Goal: Task Accomplishment & Management: Manage account settings

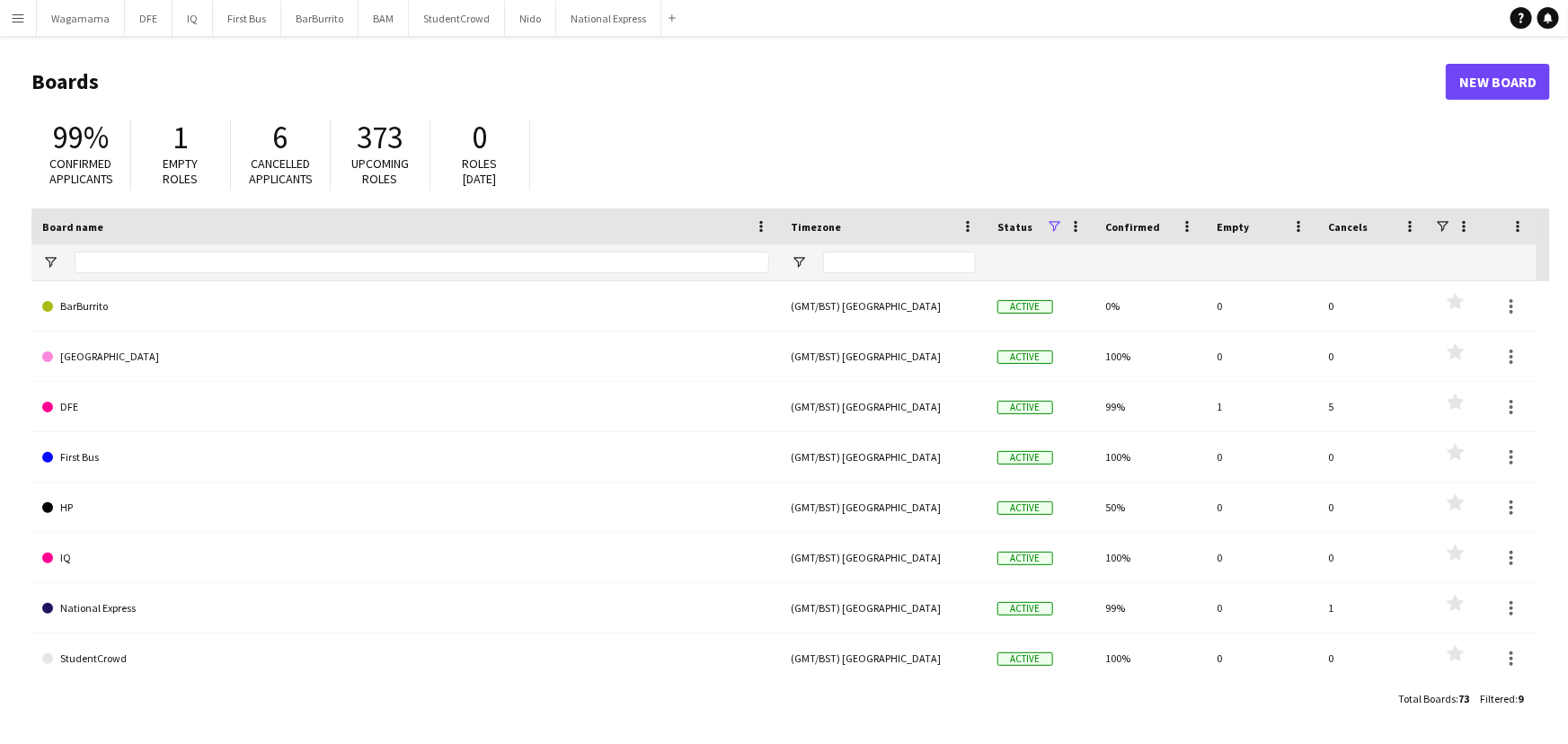
click at [29, 18] on button "Menu" at bounding box center [18, 18] width 36 height 36
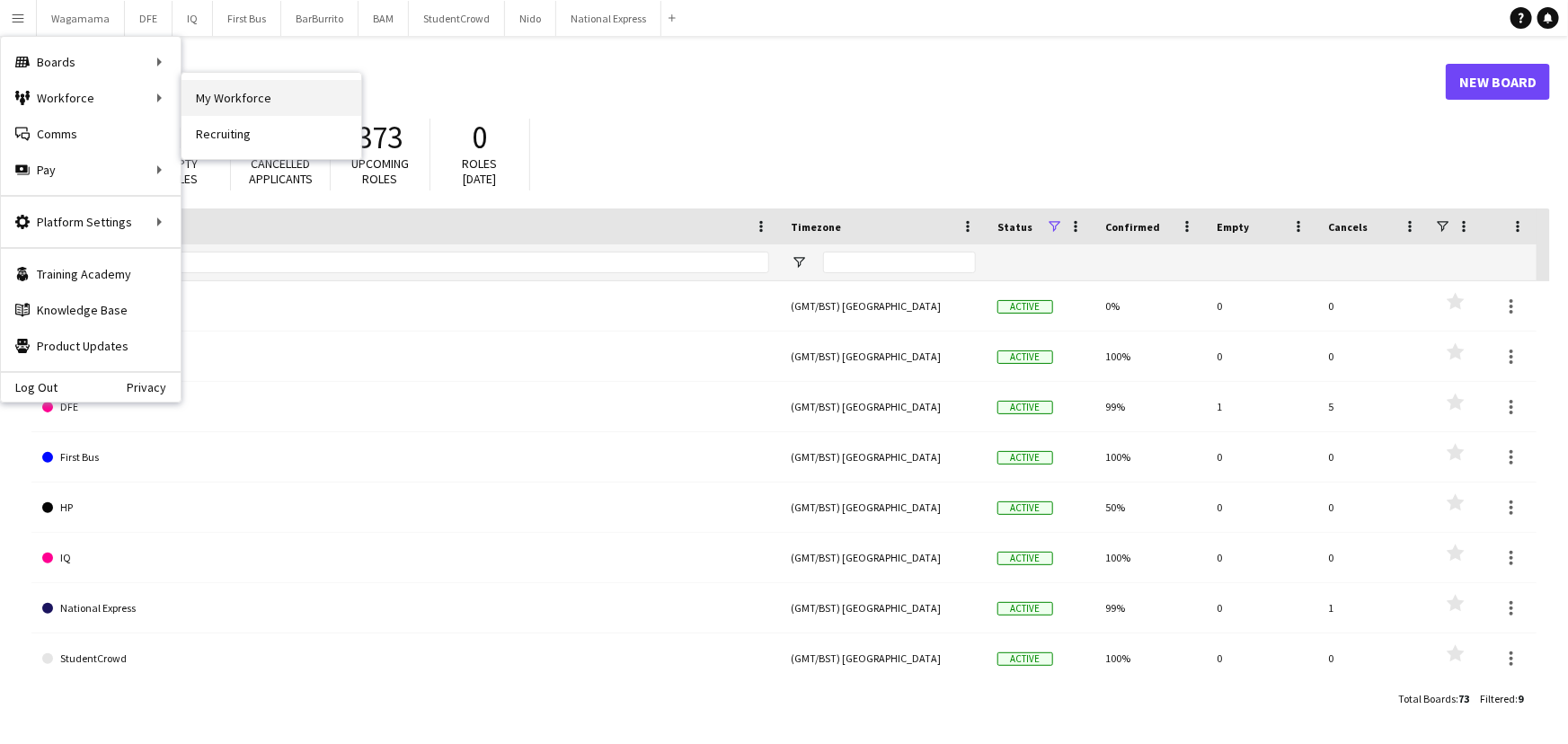
click at [189, 98] on link "My Workforce" at bounding box center [271, 98] width 179 height 36
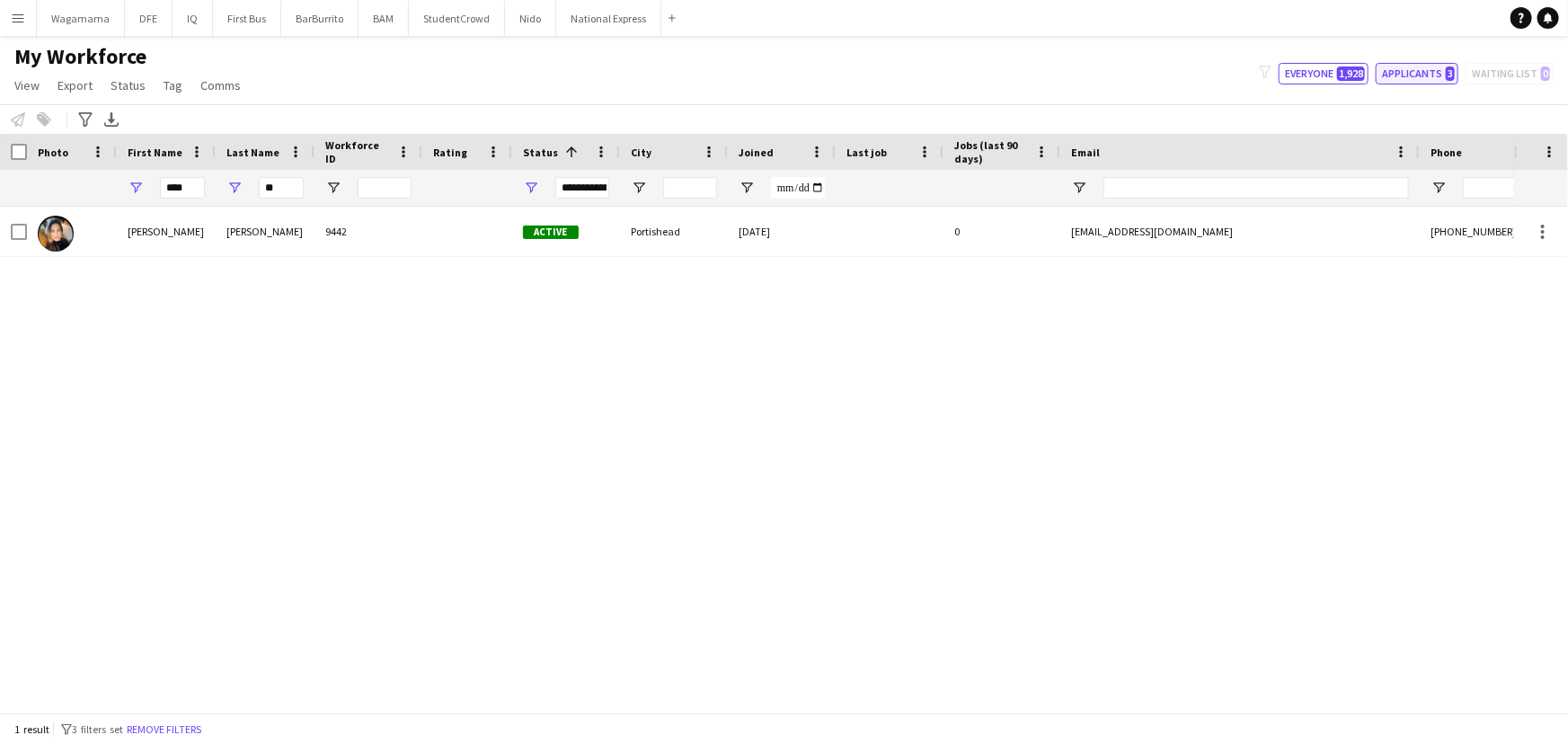
click at [1423, 81] on button "Applicants 3" at bounding box center [1417, 73] width 83 height 22
type input "**********"
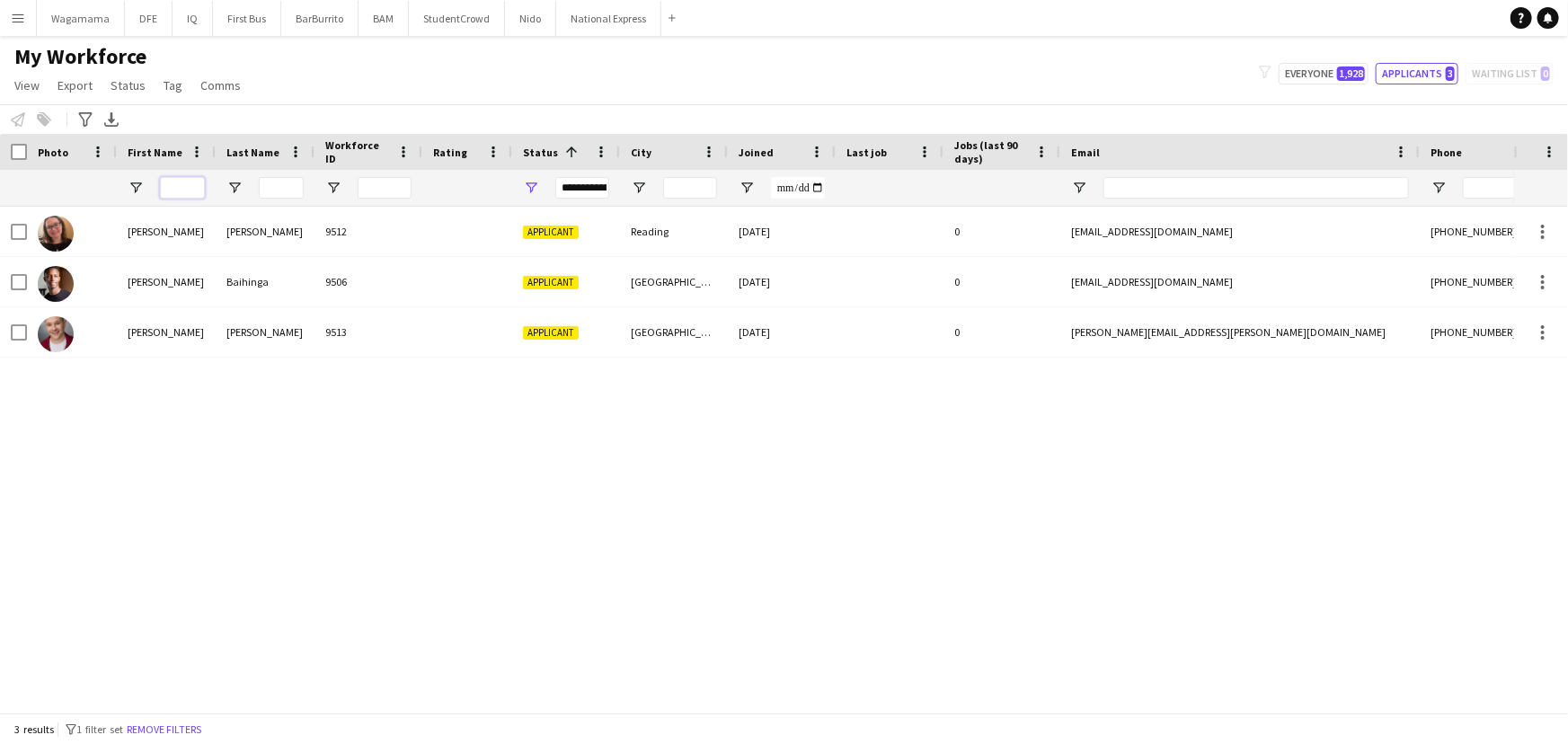
click at [178, 186] on input "First Name Filter Input" at bounding box center [182, 187] width 45 height 22
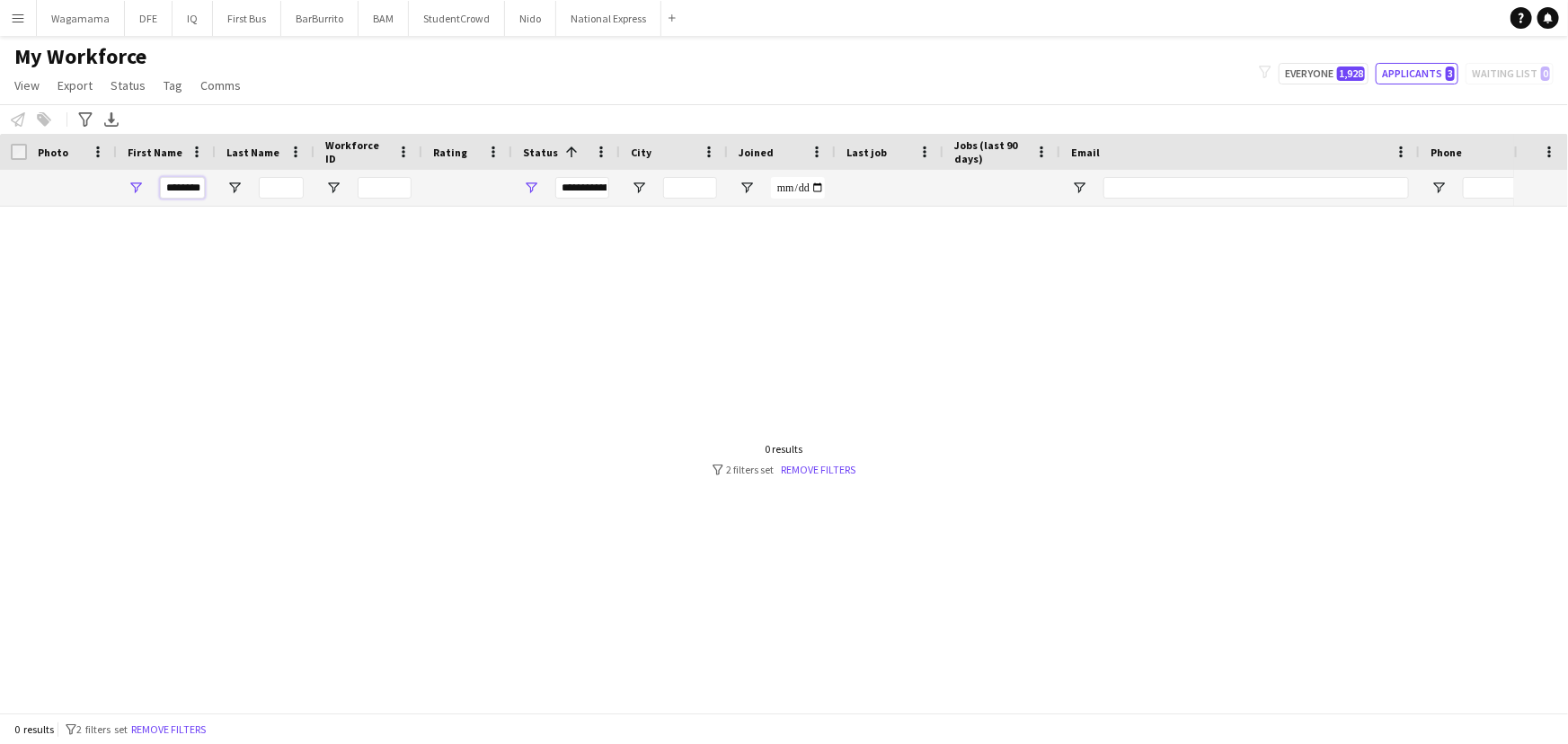
scroll to position [0, 8]
type input "********"
click at [252, 316] on div at bounding box center [756, 453] width 1514 height 493
click at [181, 192] on input "********" at bounding box center [182, 187] width 45 height 22
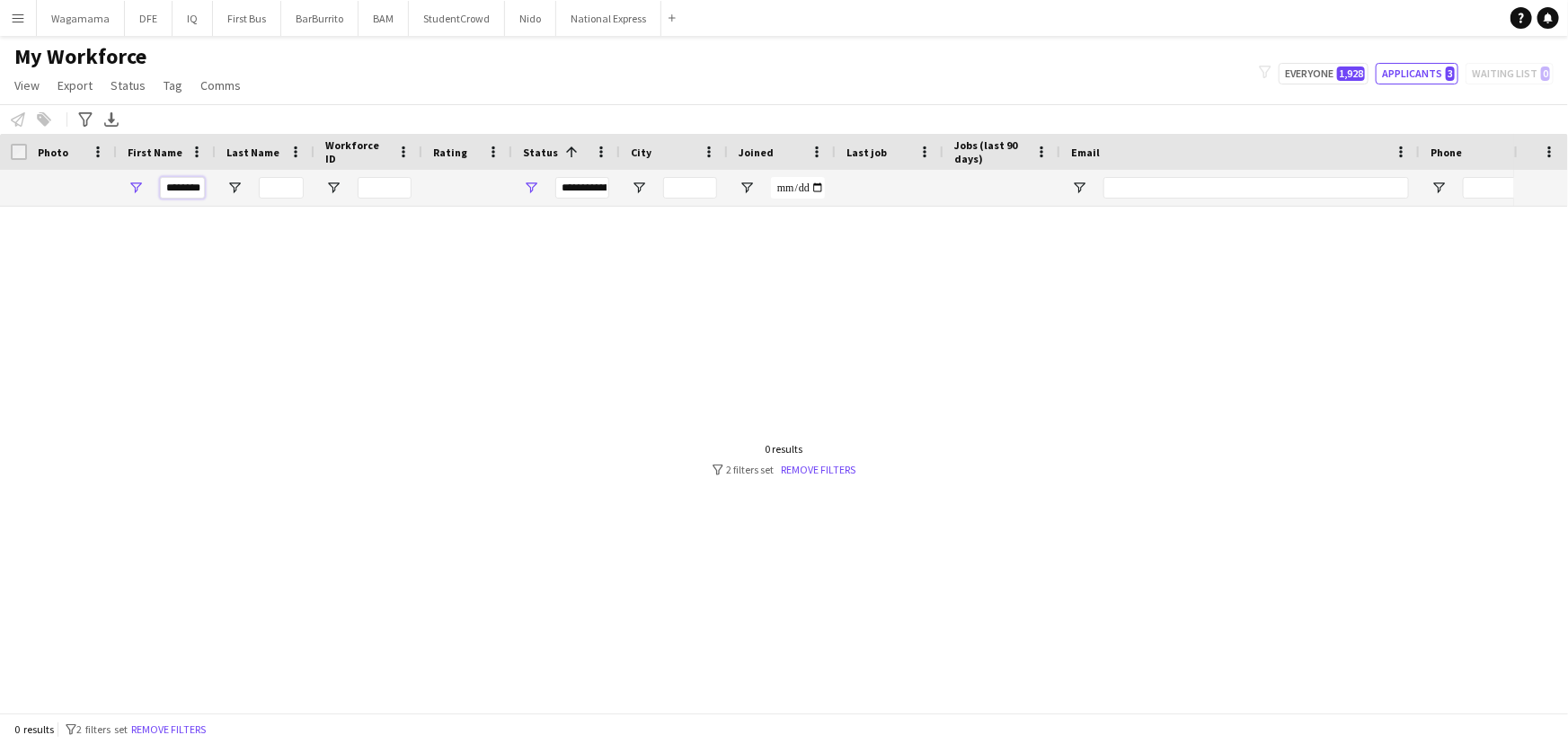
click at [181, 192] on input "********" at bounding box center [182, 187] width 45 height 22
click at [286, 189] on input "Last Name Filter Input" at bounding box center [281, 187] width 45 height 22
type input "*******"
click at [195, 188] on input "********" at bounding box center [182, 187] width 45 height 22
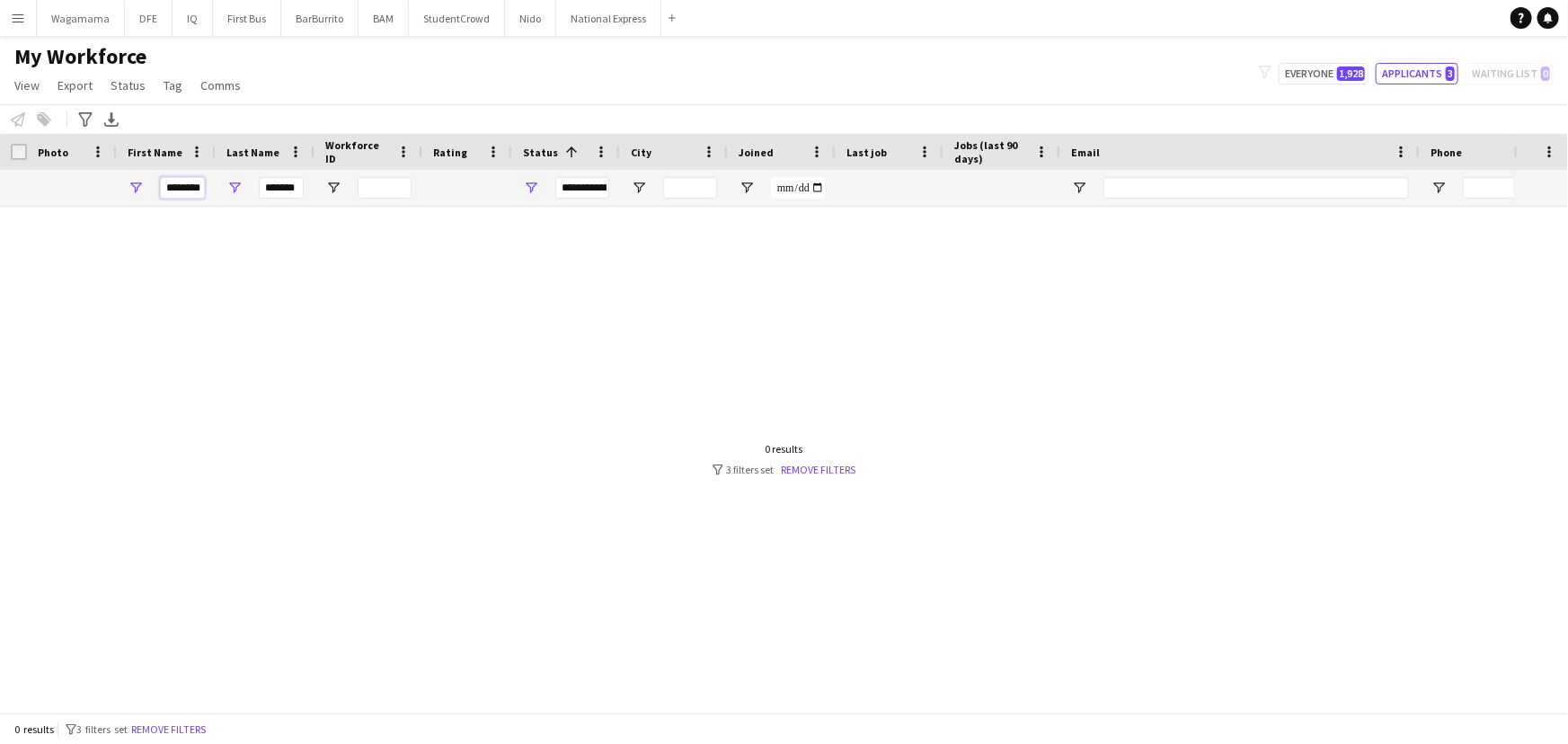
click at [195, 188] on input "********" at bounding box center [182, 187] width 45 height 22
click at [568, 395] on div at bounding box center [756, 453] width 1514 height 493
click at [1421, 72] on button "Applicants 3" at bounding box center [1417, 73] width 83 height 22
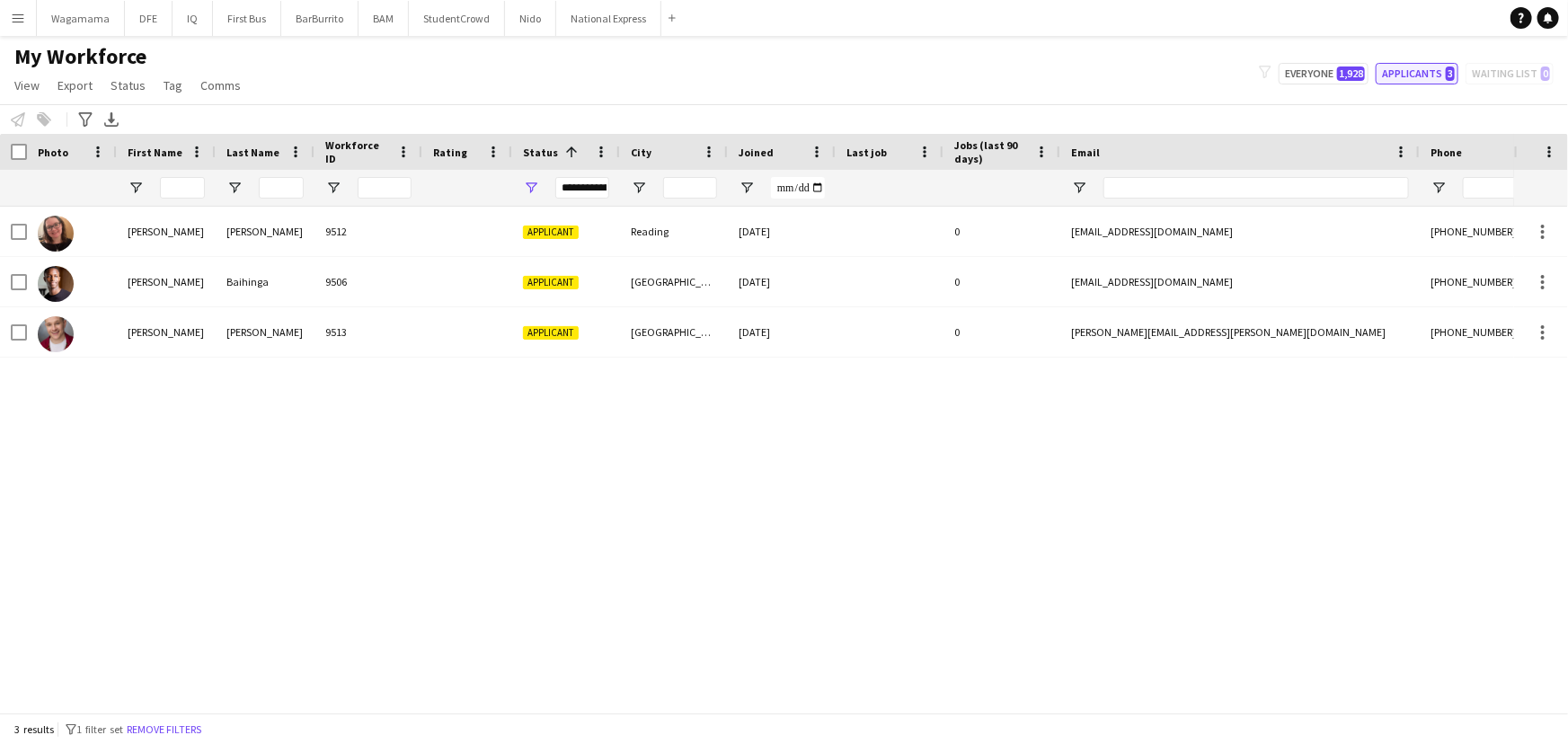
click at [1392, 76] on button "Applicants 3" at bounding box center [1417, 73] width 83 height 22
click at [287, 192] on input "Last Name Filter Input" at bounding box center [281, 187] width 45 height 22
click at [564, 674] on div "Amy Colburn 9512 Applicant Reading 01-09-2025 0 amycolburn@hotmail.co.uk +44783…" at bounding box center [756, 453] width 1514 height 493
click at [270, 192] on input "Last Name Filter Input" at bounding box center [281, 187] width 45 height 22
click at [482, 66] on div "My Workforce View Views Default view New view Update view Delete view Edit name…" at bounding box center [784, 73] width 1568 height 61
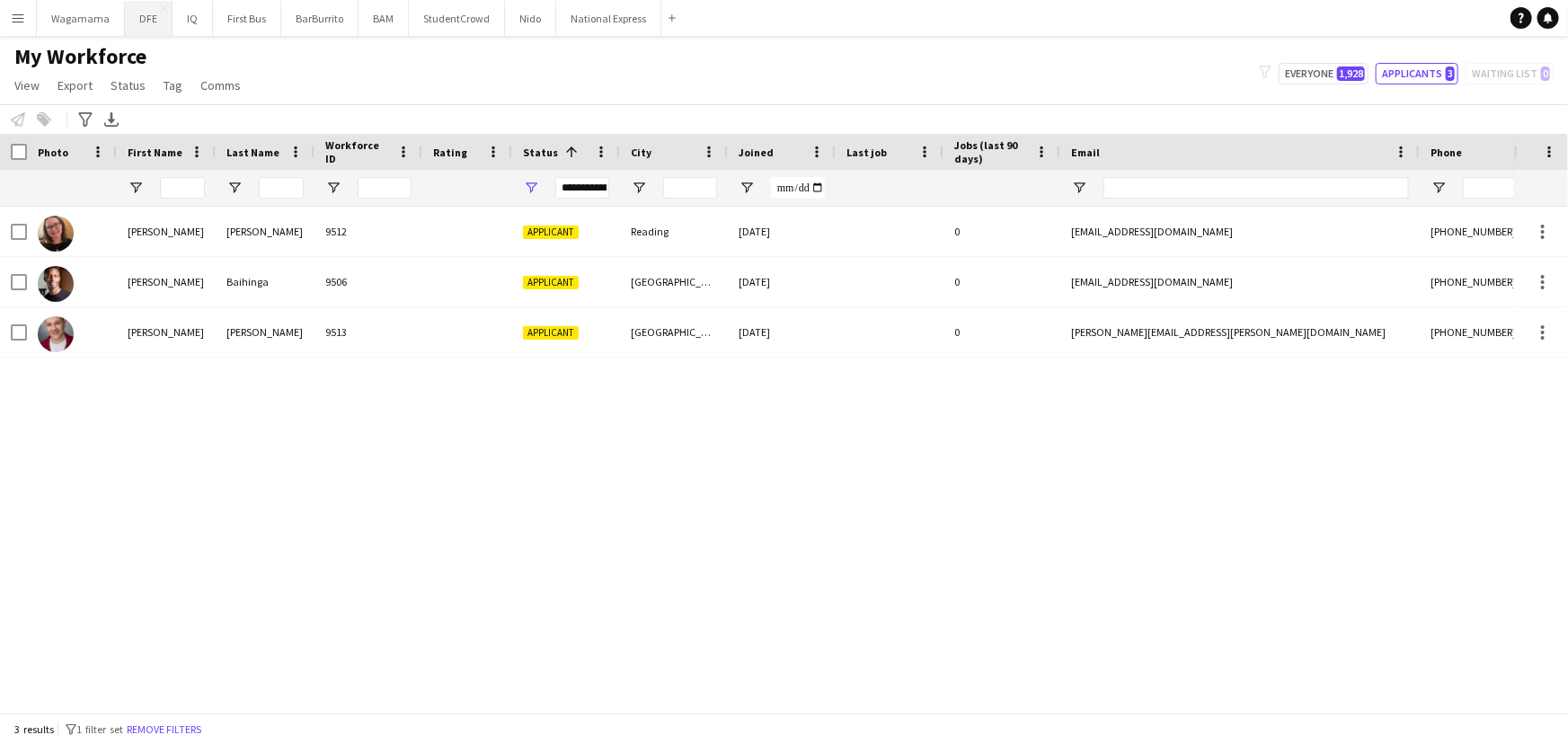
click at [143, 18] on button "DFE Close" at bounding box center [148, 18] width 48 height 35
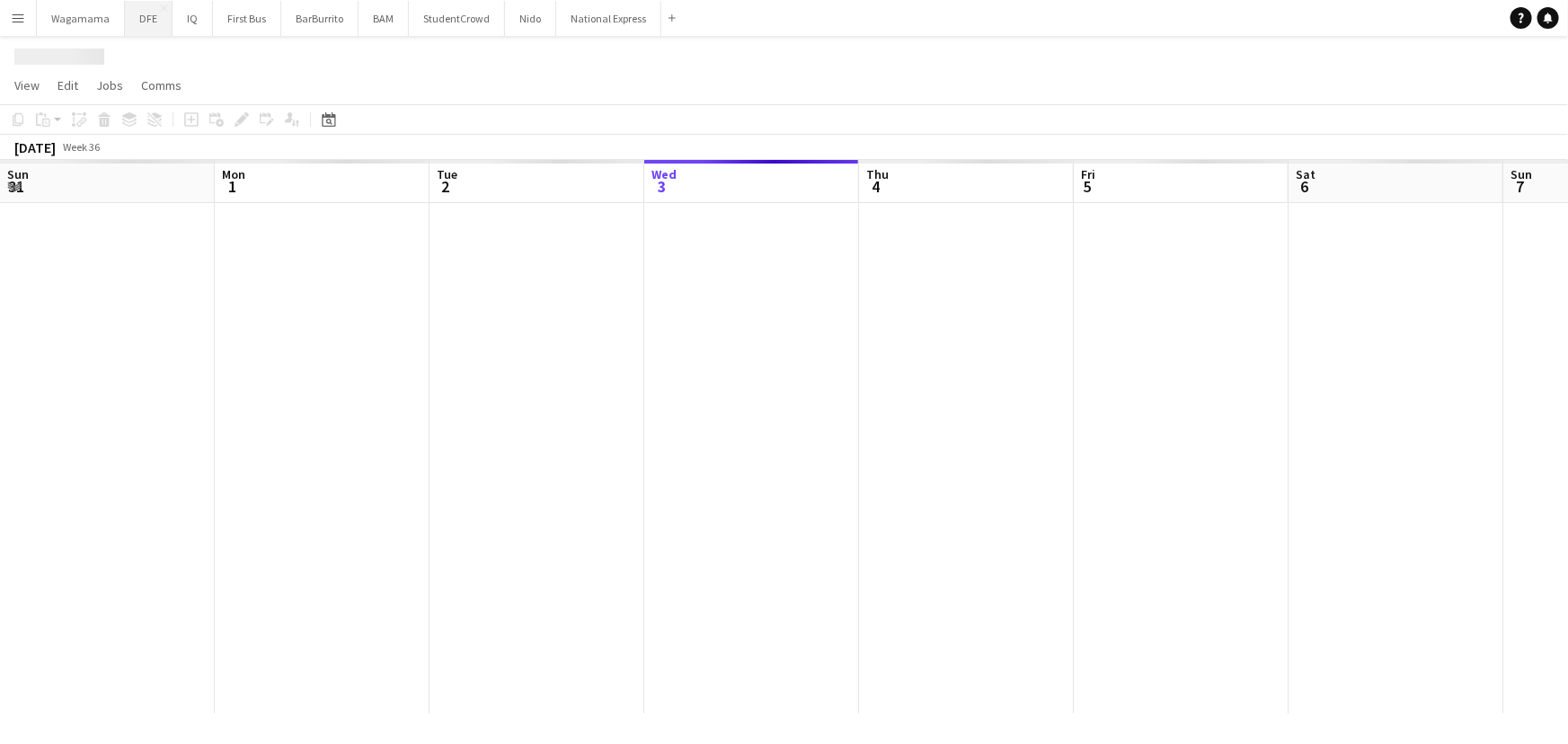
scroll to position [0, 429]
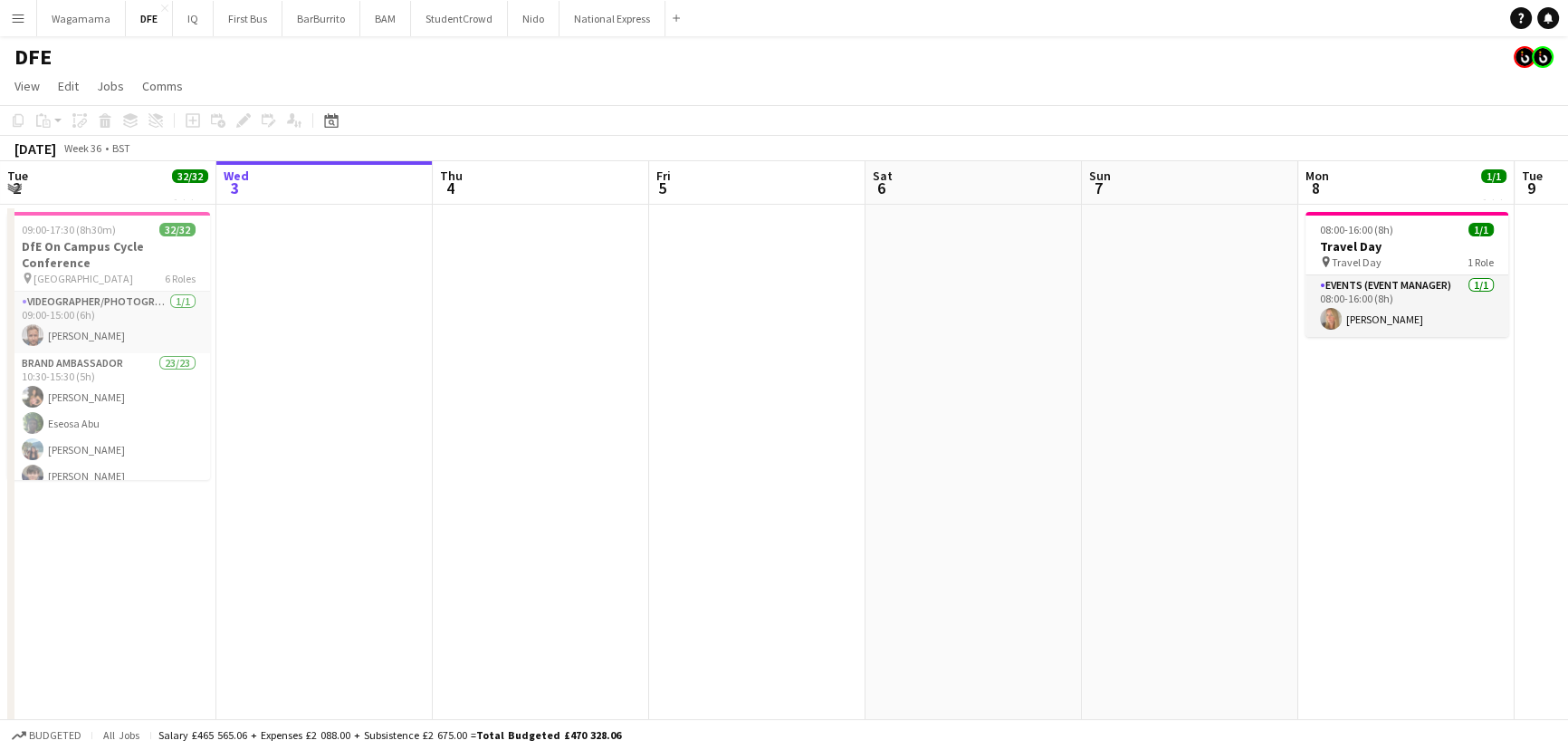
click at [16, 9] on button "Menu" at bounding box center [18, 18] width 36 height 36
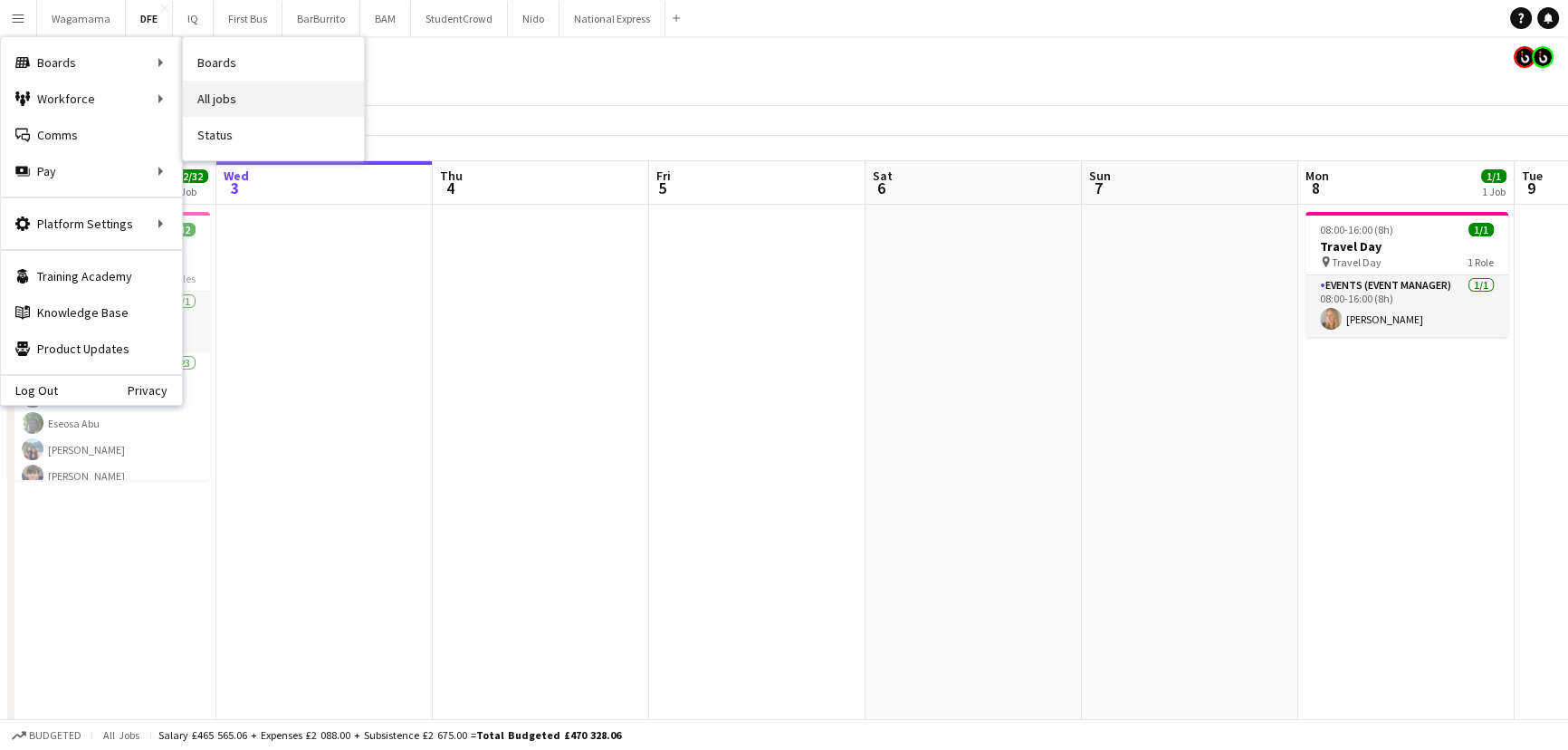
click at [198, 87] on link "All jobs" at bounding box center [273, 98] width 181 height 36
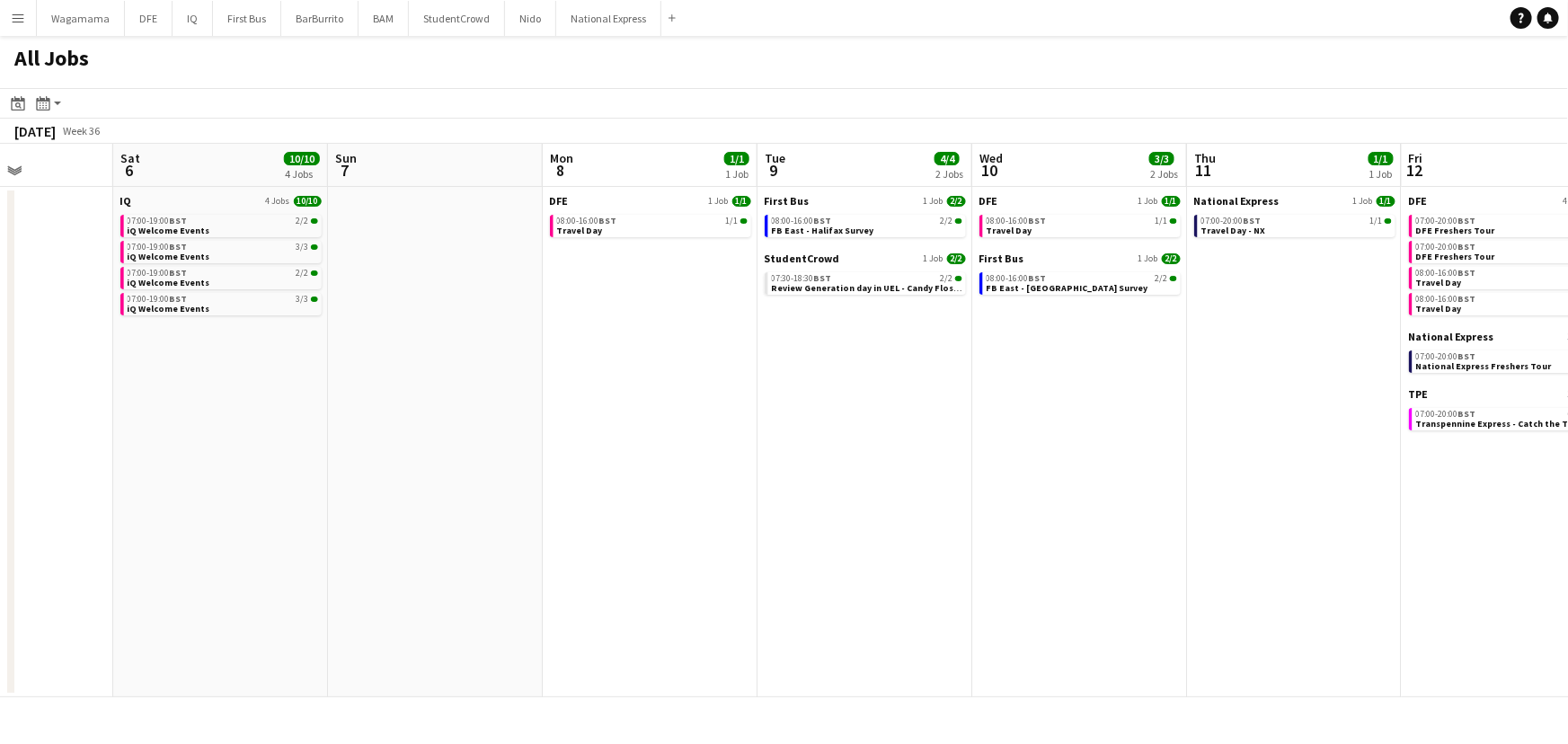
drag, startPoint x: 1261, startPoint y: 421, endPoint x: 620, endPoint y: 441, distance: 641.3
click at [620, 441] on app-calendar-viewport "Wed 3 Thu 4 Fri 5 Sat 6 10/10 4 Jobs Sun 7 Mon 8 1/1 1 Job Tue 9 4/4 2 Jobs Wed…" at bounding box center [784, 420] width 1568 height 553
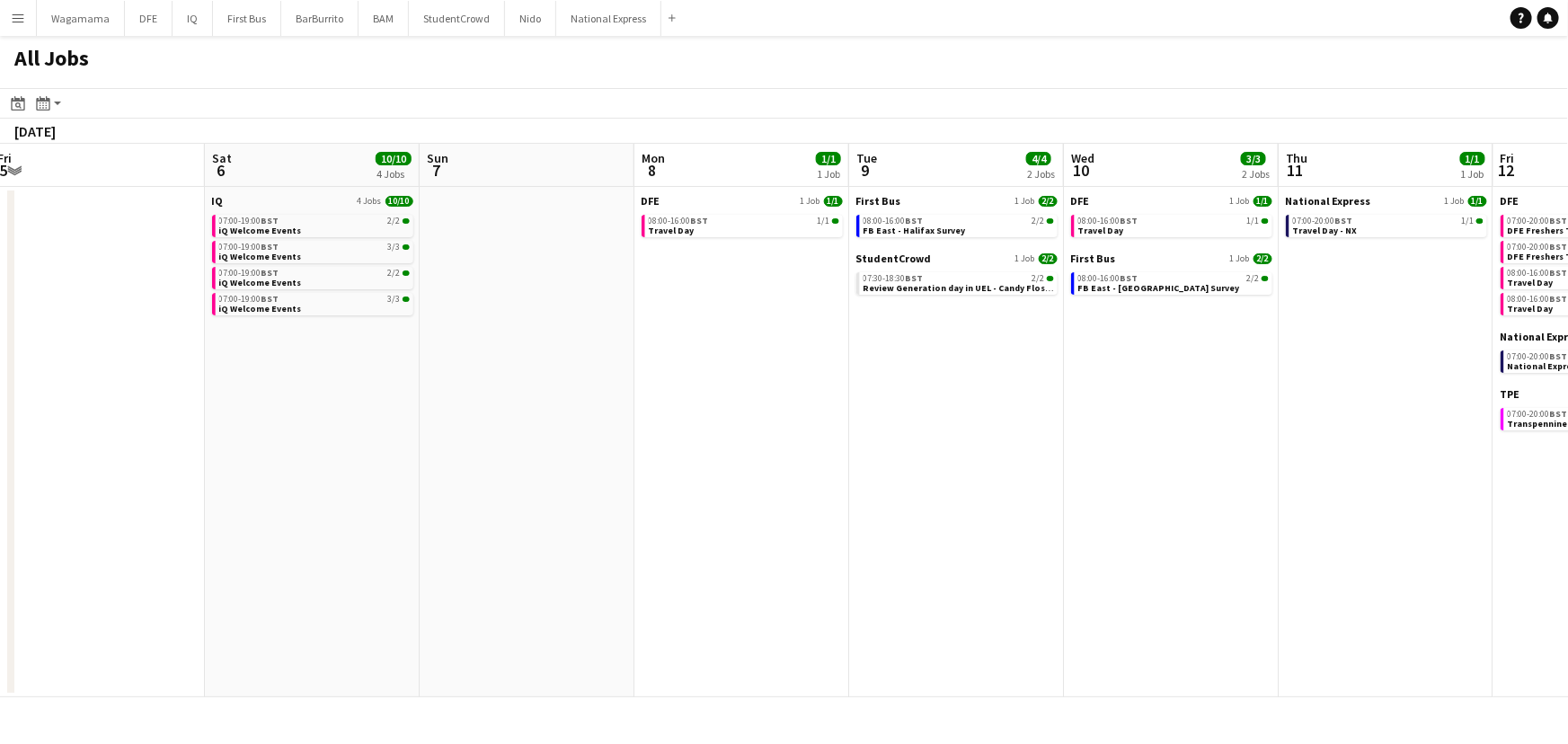
click at [363, 461] on app-all-jobs "All Jobs Date picker SEP 2025 SEP 2025 Monday M Tuesday T Wednesday W Thursday …" at bounding box center [784, 366] width 1568 height 661
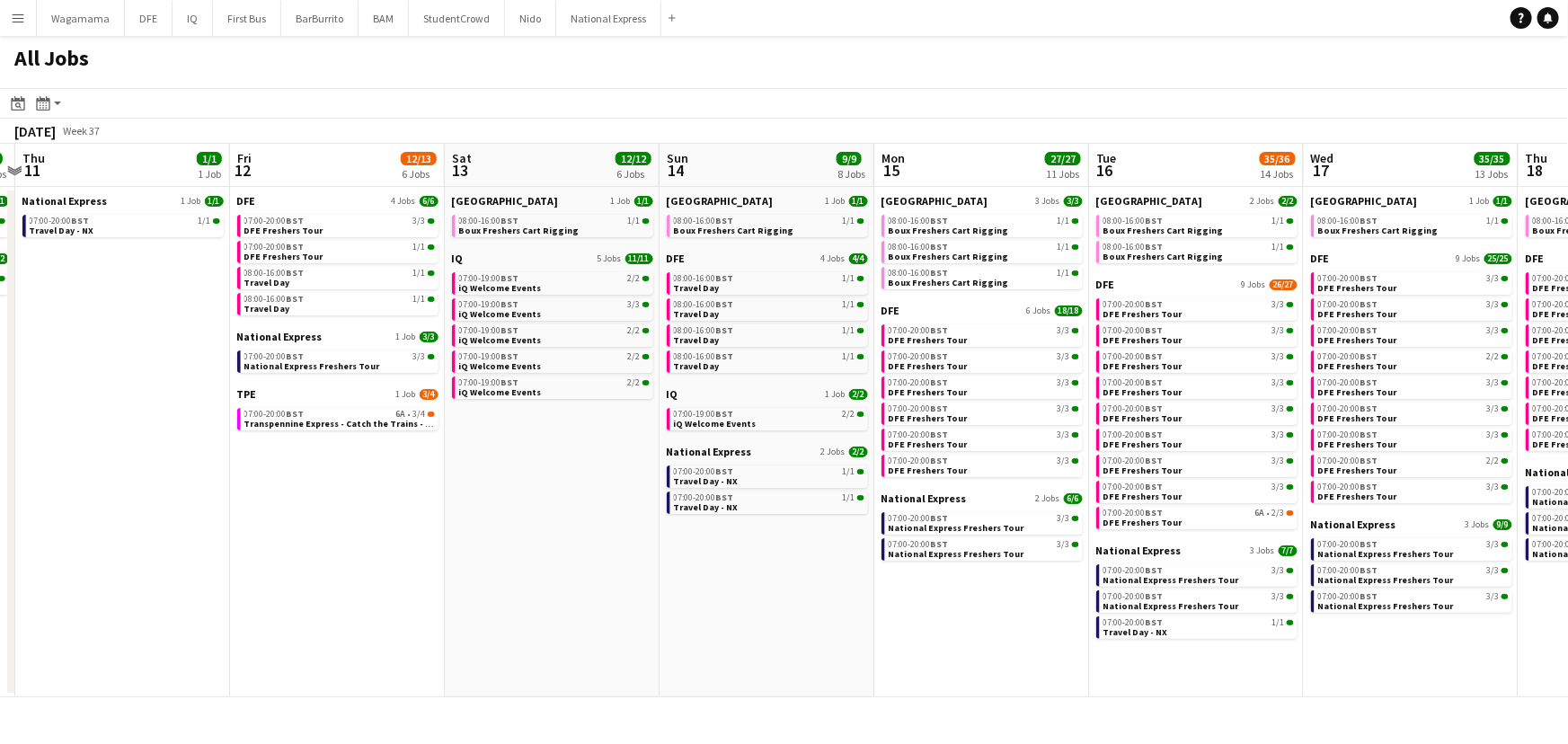
drag, startPoint x: 1086, startPoint y: 412, endPoint x: 734, endPoint y: 380, distance: 353.5
click at [414, 415] on app-calendar-viewport "Mon 8 1/1 1 Job Tue 9 4/4 2 Jobs Wed 10 3/3 2 Jobs Thu 11 1/1 1 Job Fri 12 12/1…" at bounding box center [784, 420] width 1568 height 553
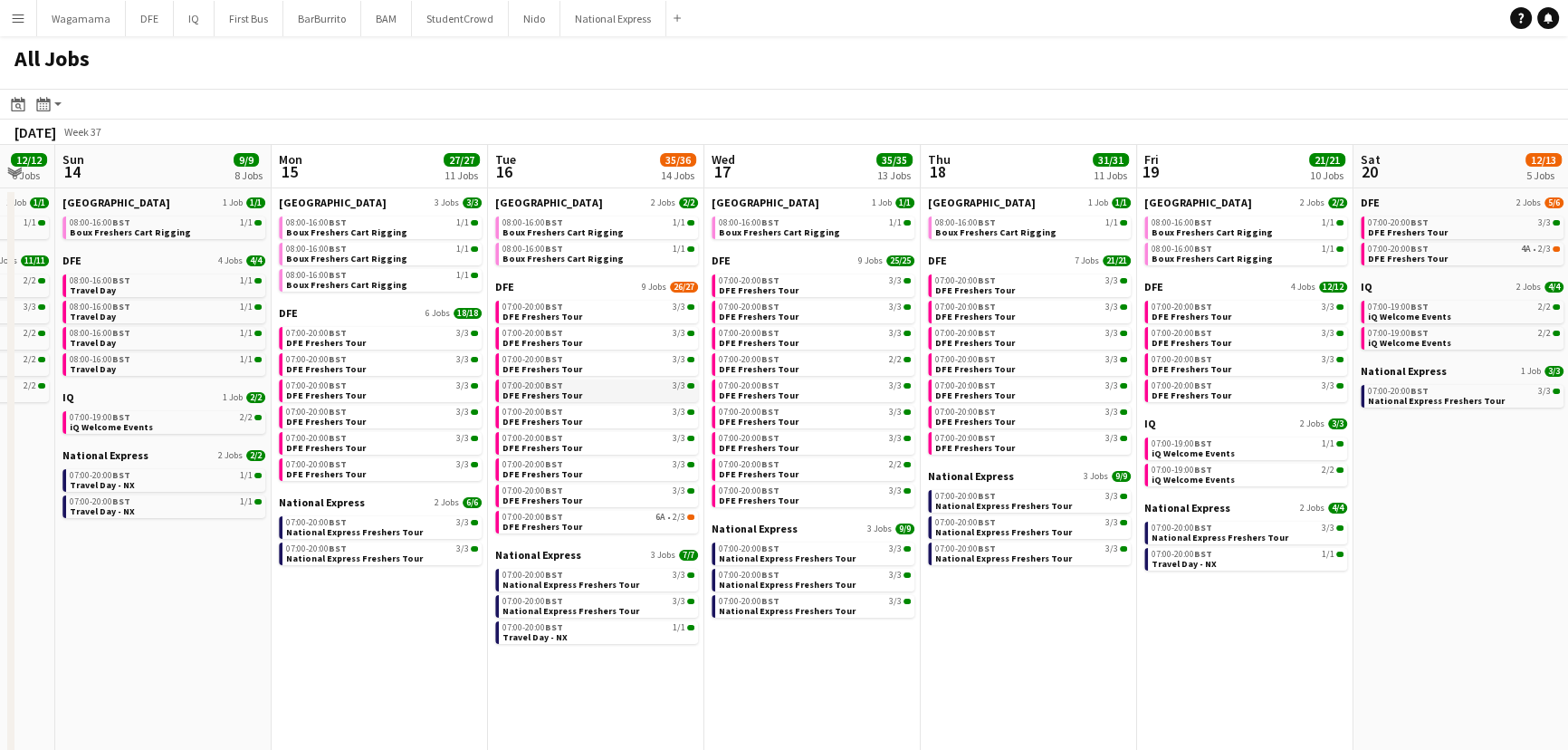
drag, startPoint x: 1049, startPoint y: 363, endPoint x: 624, endPoint y: 384, distance: 425.5
click at [591, 393] on app-calendar-viewport "Wed 10 3/3 2 Jobs Thu 11 1/1 1 Job Fri 12 12/13 6 Jobs Sat 13 12/12 6 Jobs Sun …" at bounding box center [784, 482] width 1568 height 674
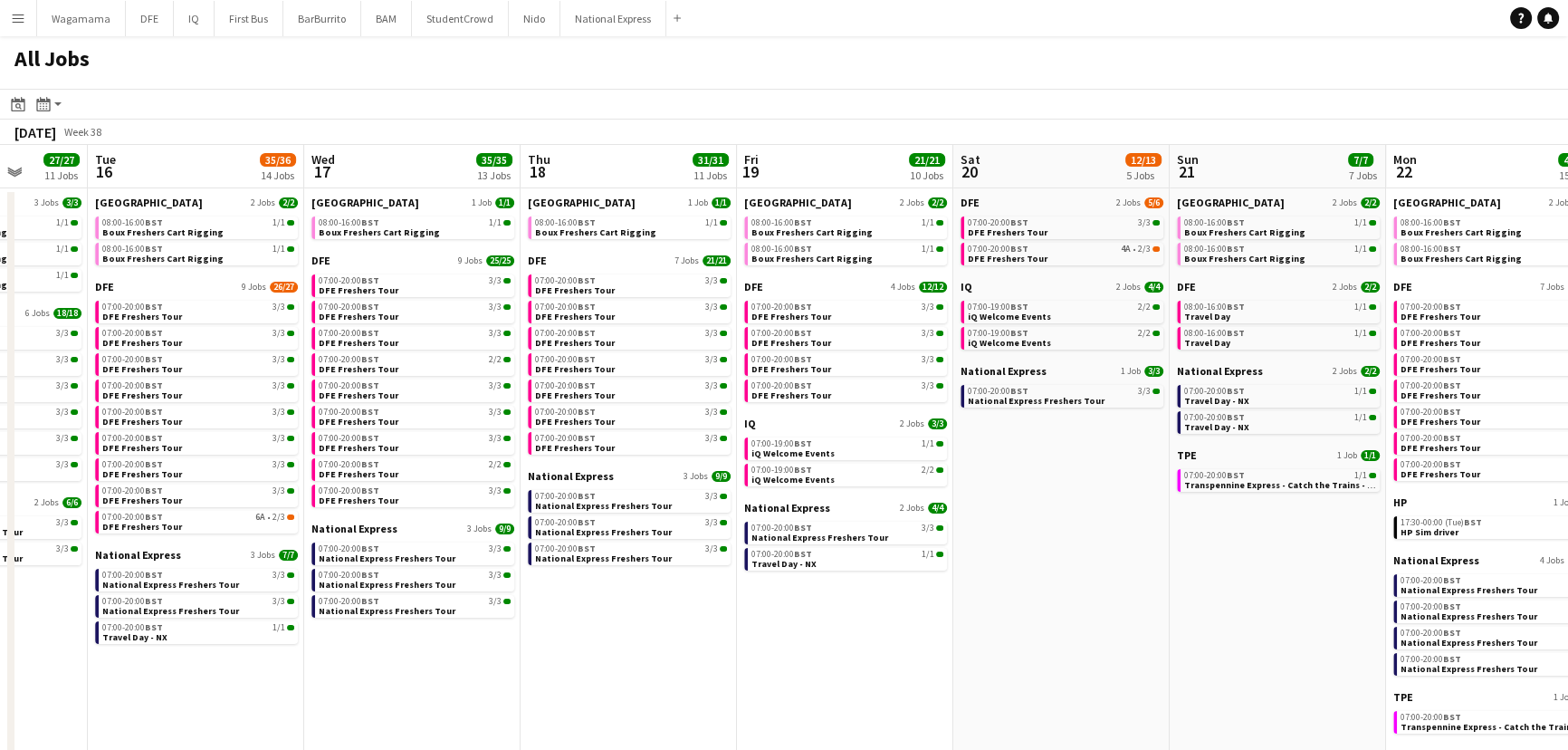
scroll to position [0, 790]
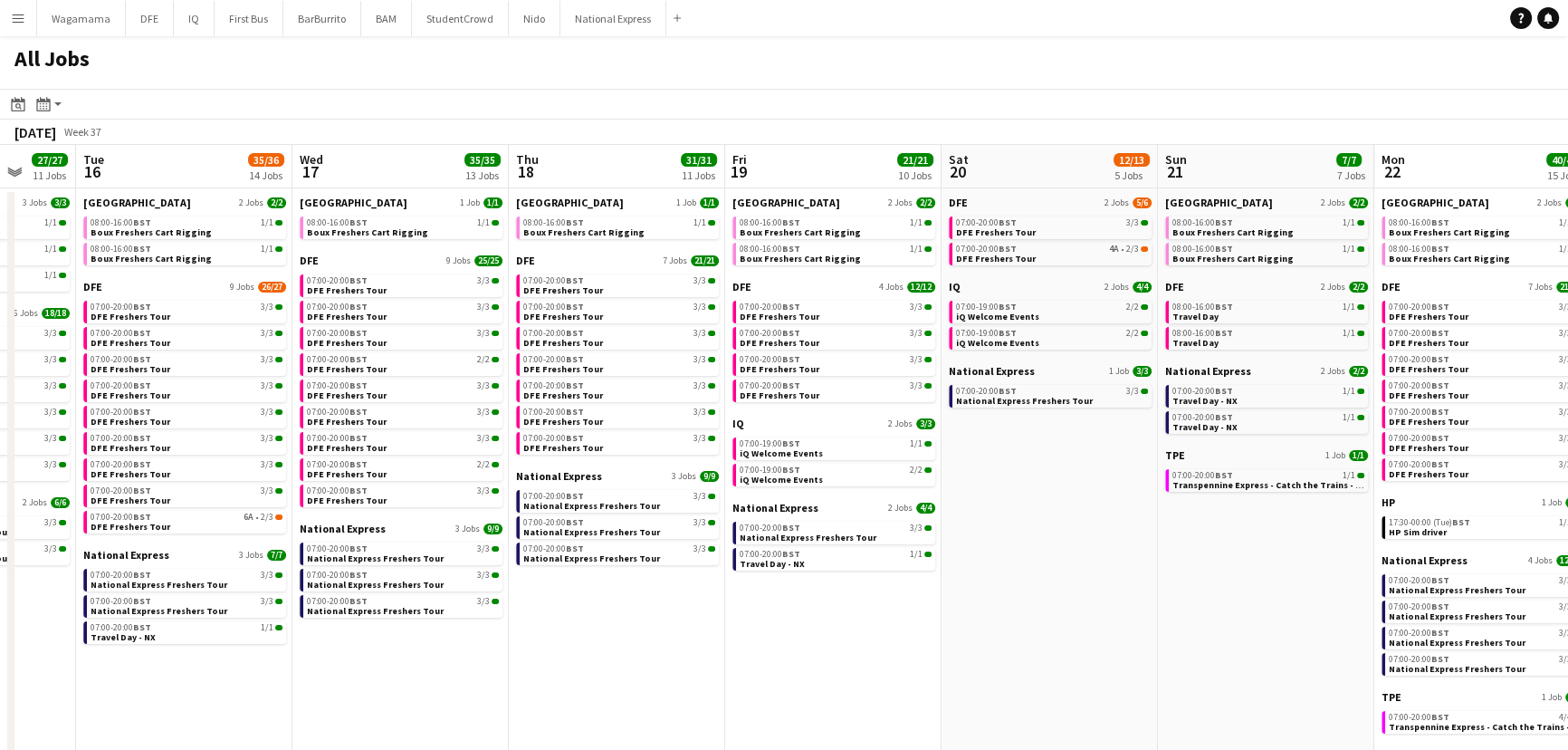
drag, startPoint x: 960, startPoint y: 289, endPoint x: 552, endPoint y: 323, distance: 409.4
click at [548, 326] on app-calendar-viewport "Fri 12 12/13 6 Jobs Sat 13 12/12 6 Jobs Sun 14 9/9 8 Jobs Mon 15 27/27 11 Jobs …" at bounding box center [784, 482] width 1568 height 674
click at [1002, 218] on span "BST" at bounding box center [1007, 223] width 18 height 11
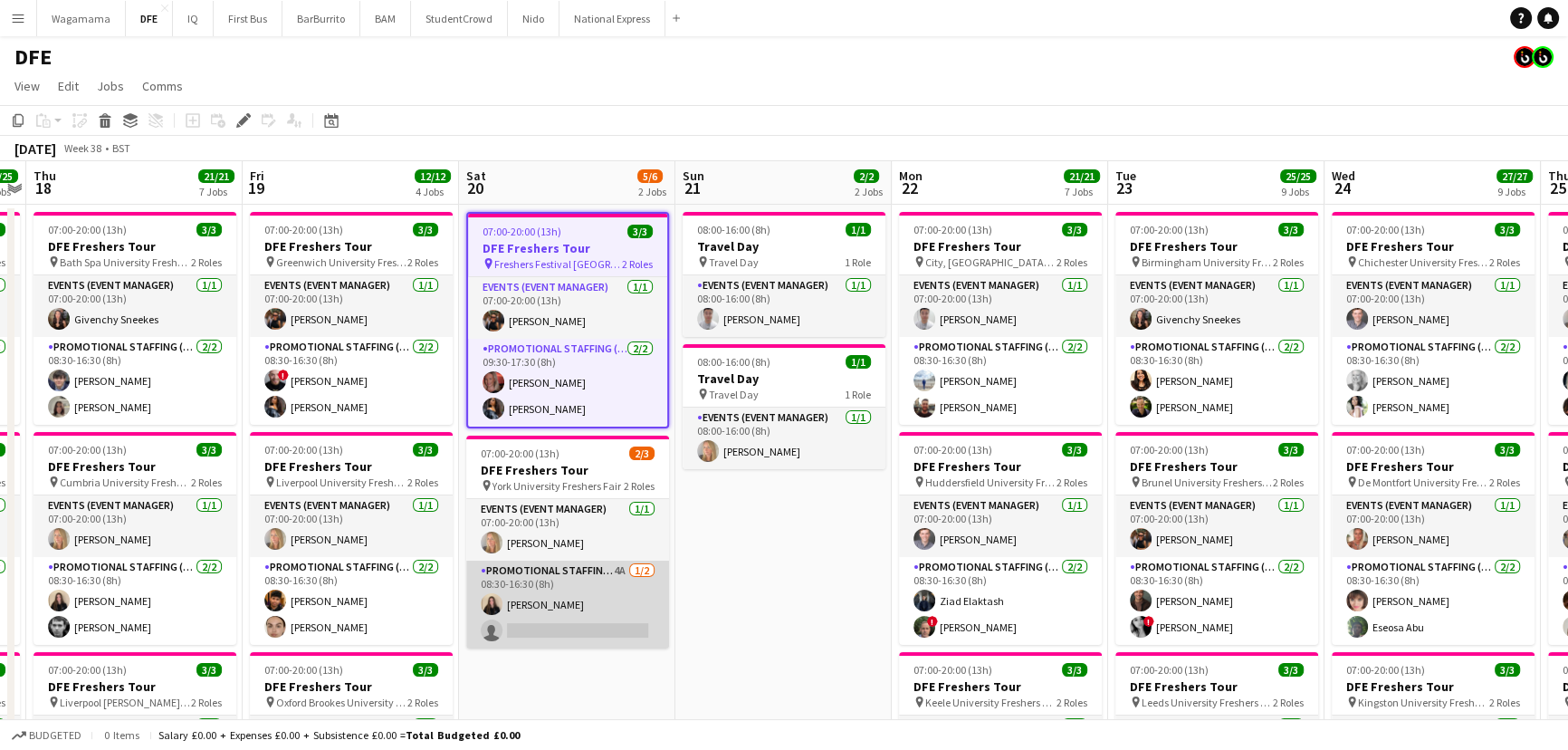
click at [573, 591] on app-card-role "Promotional Staffing (Brand Ambassadors) 4A [DATE] 08:30-16:30 (8h) [PERSON_NAM…" at bounding box center [568, 604] width 203 height 88
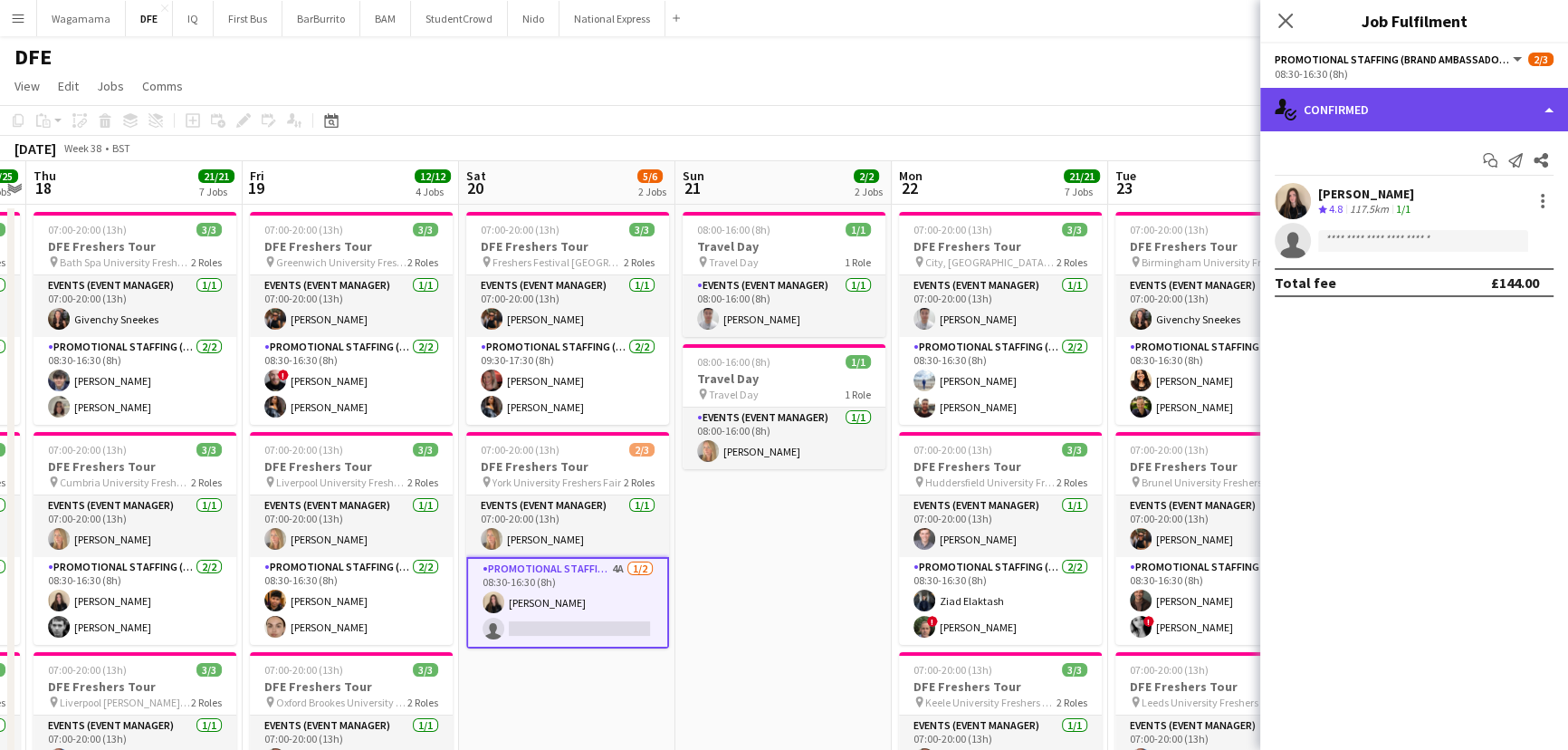
click at [1371, 93] on div "single-neutral-actions-check-2 Confirmed" at bounding box center [1414, 110] width 308 height 44
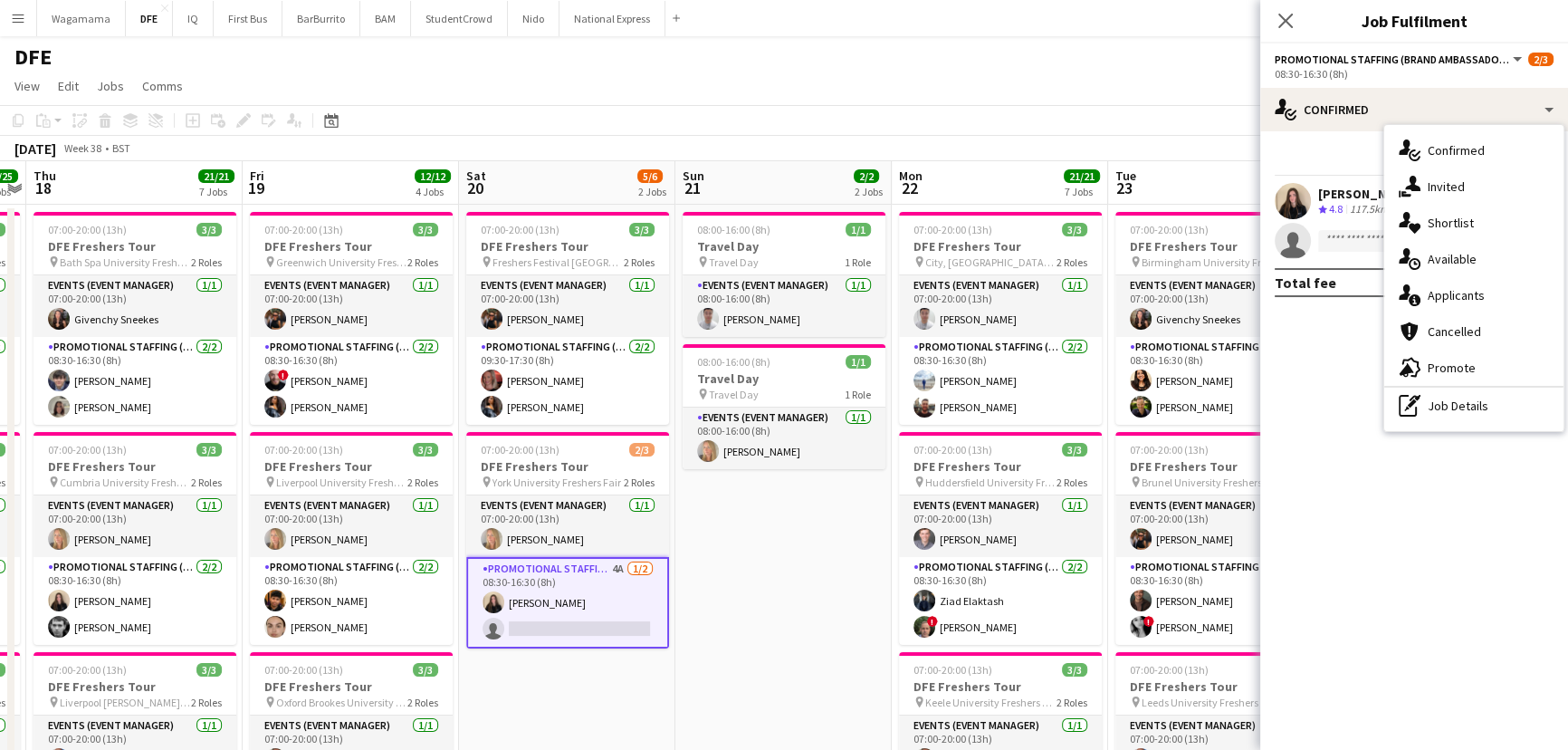
click at [1460, 297] on span "Applicants" at bounding box center [1456, 295] width 57 height 16
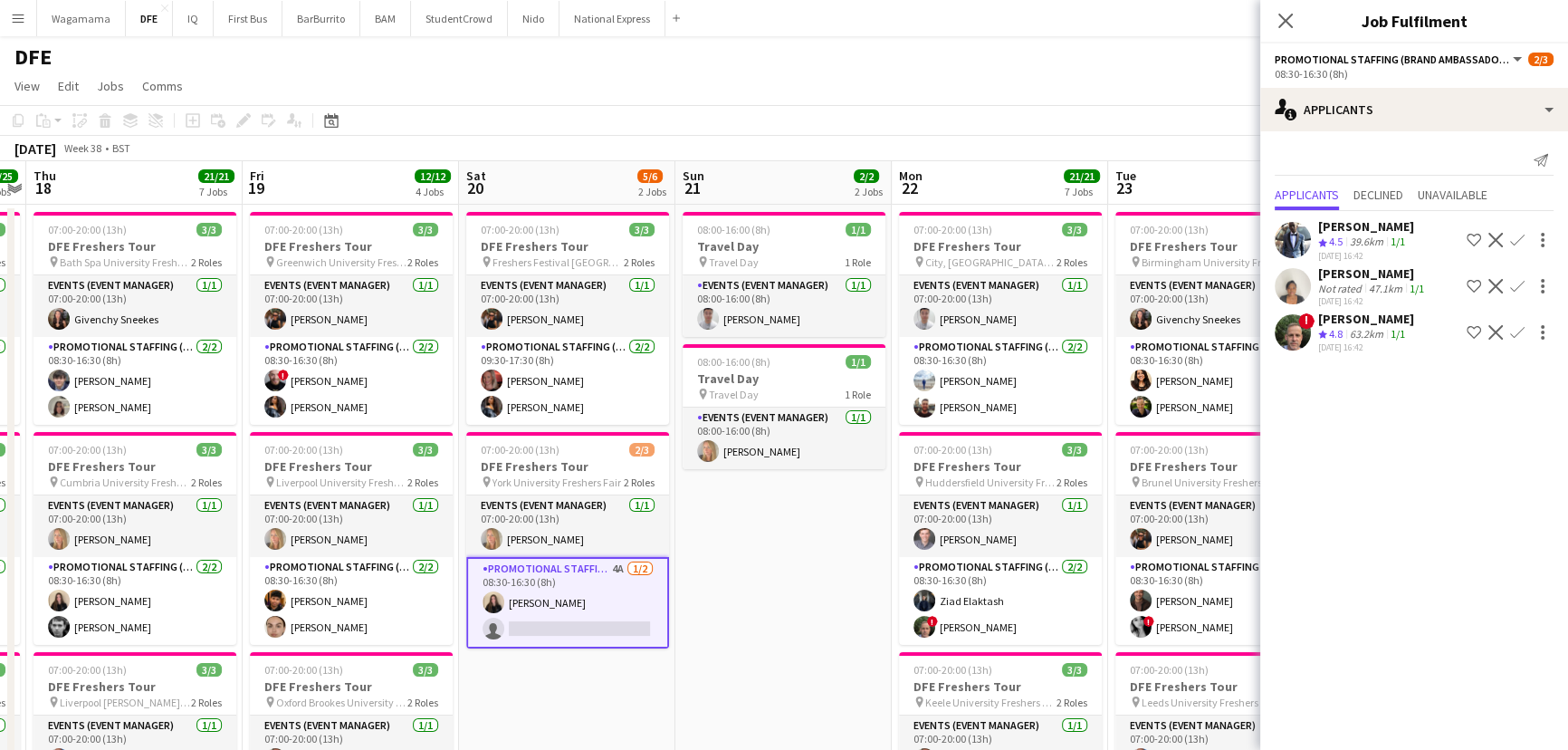
click at [1355, 285] on div "Not rated" at bounding box center [1342, 288] width 47 height 13
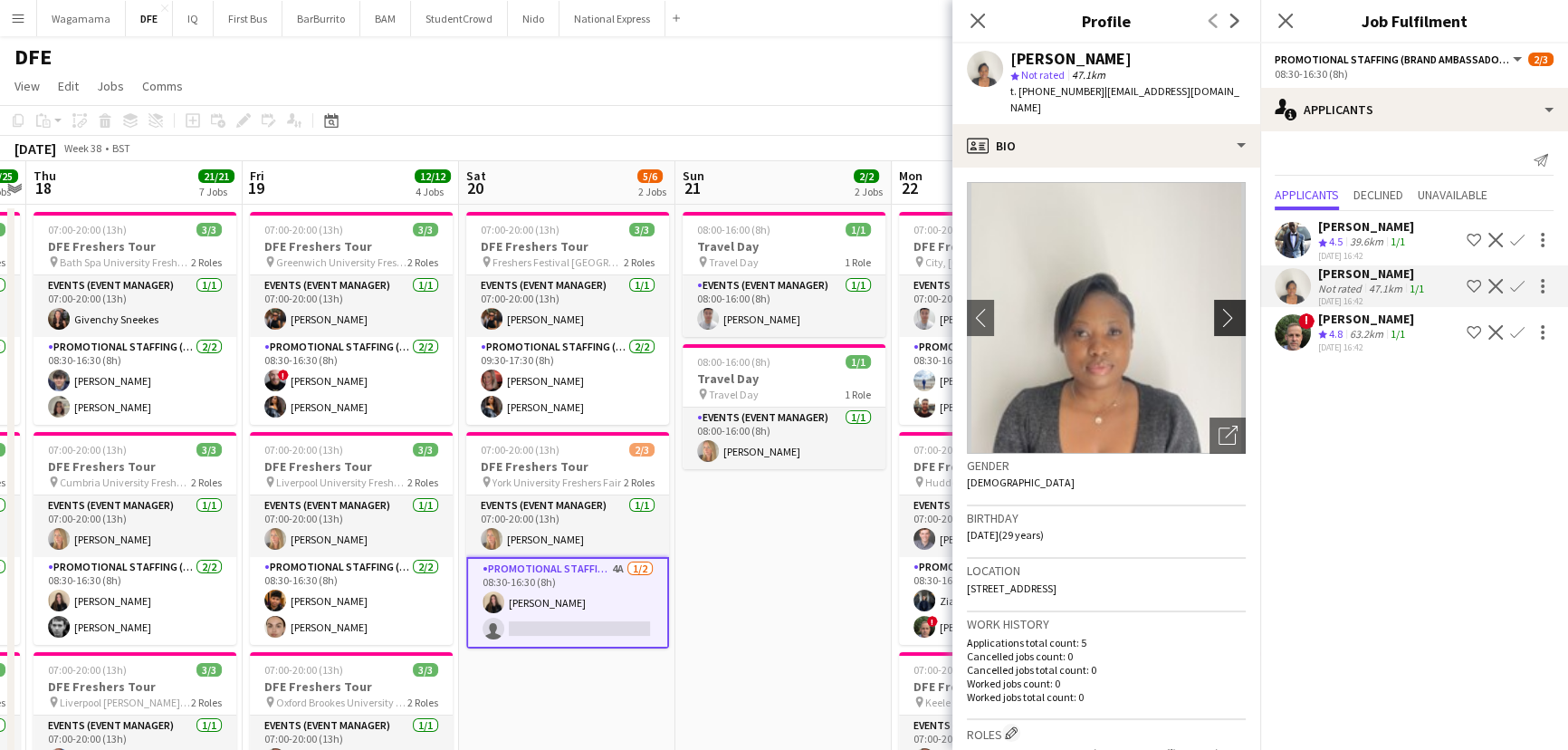
click at [1219, 323] on app-icon "chevron-right" at bounding box center [1233, 317] width 28 height 19
click at [1219, 321] on app-icon "chevron-right" at bounding box center [1233, 317] width 28 height 19
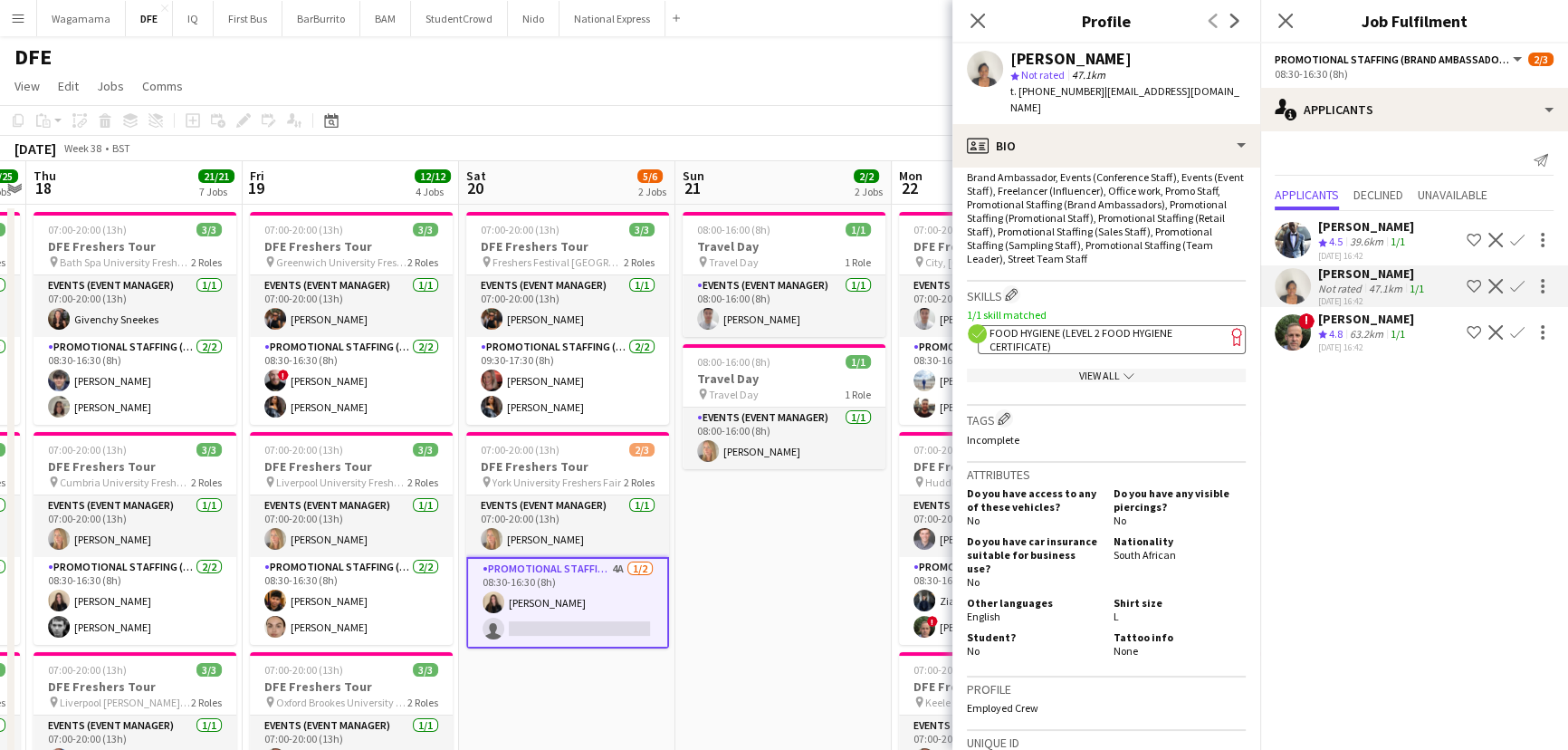
scroll to position [922, 0]
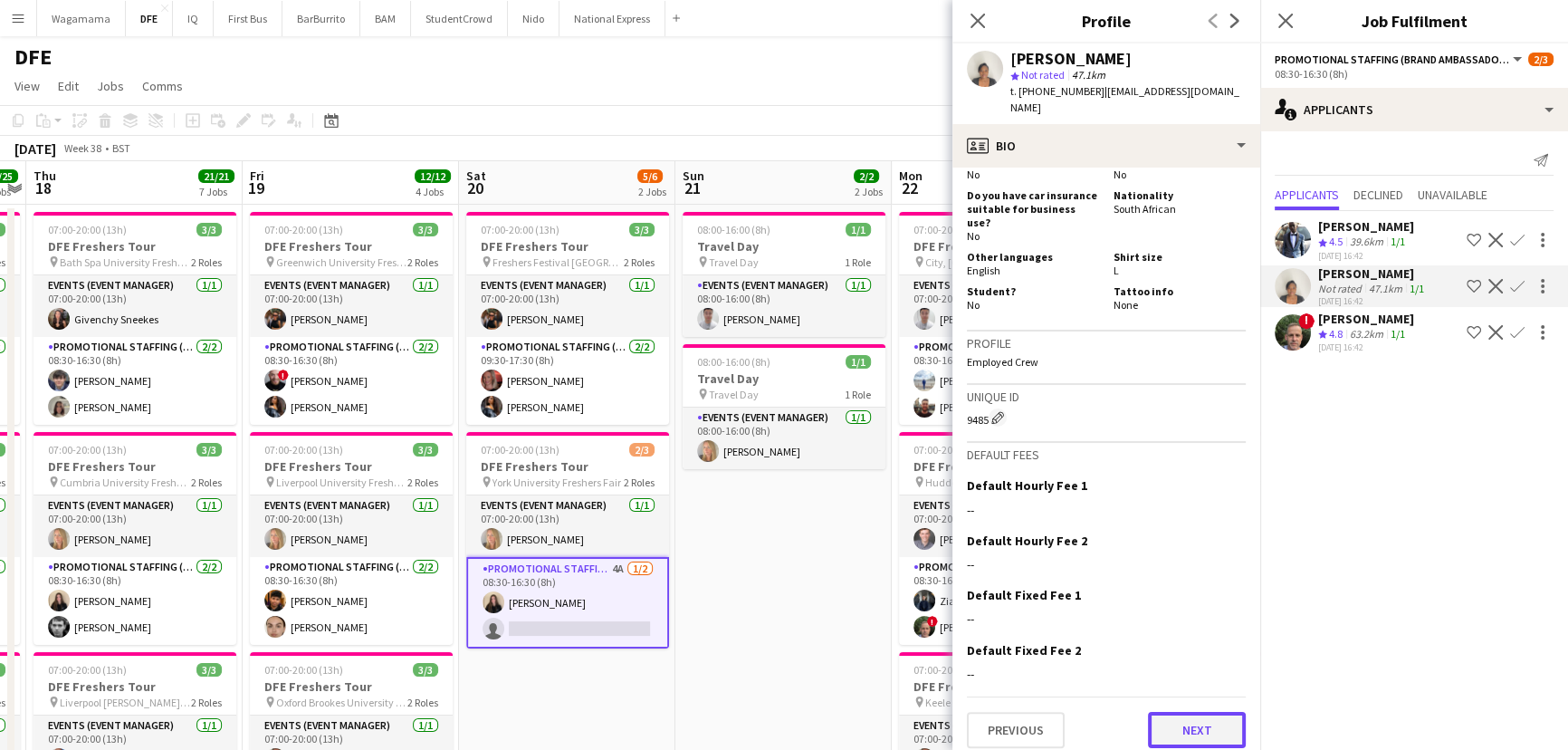
click at [1186, 720] on button "Next" at bounding box center [1197, 730] width 98 height 36
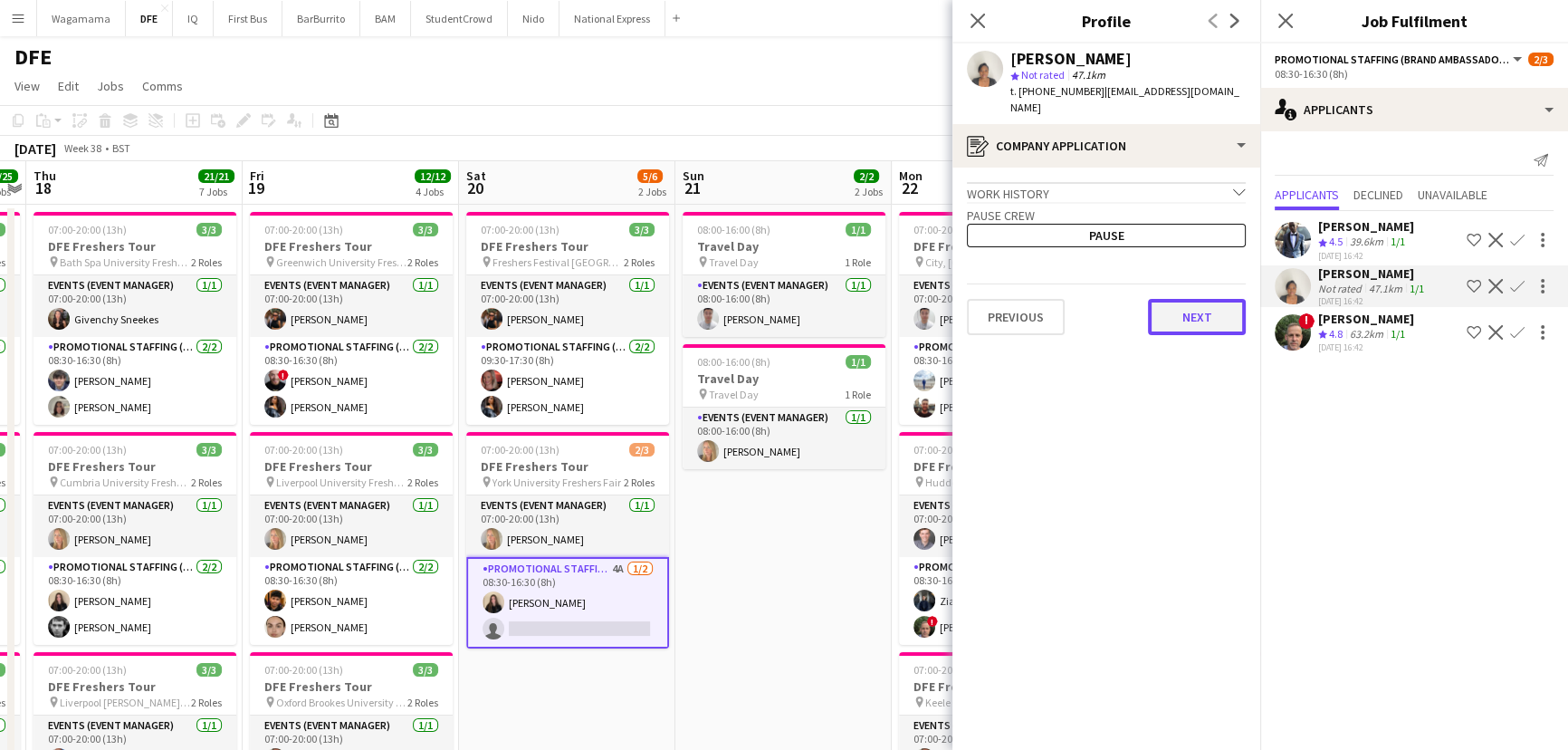
click at [1195, 327] on button "Next" at bounding box center [1197, 317] width 98 height 36
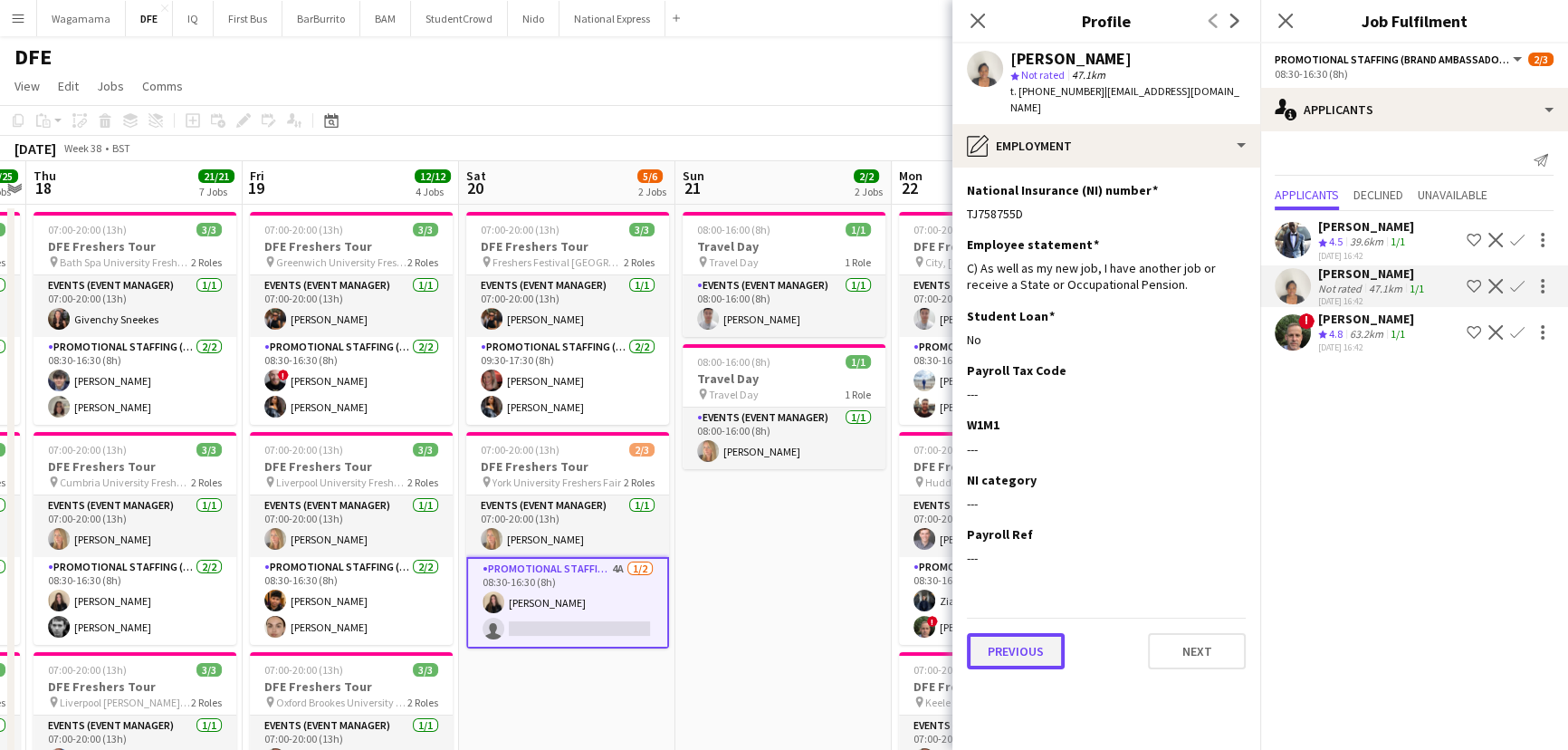
click at [1006, 652] on button "Previous" at bounding box center [1015, 651] width 98 height 36
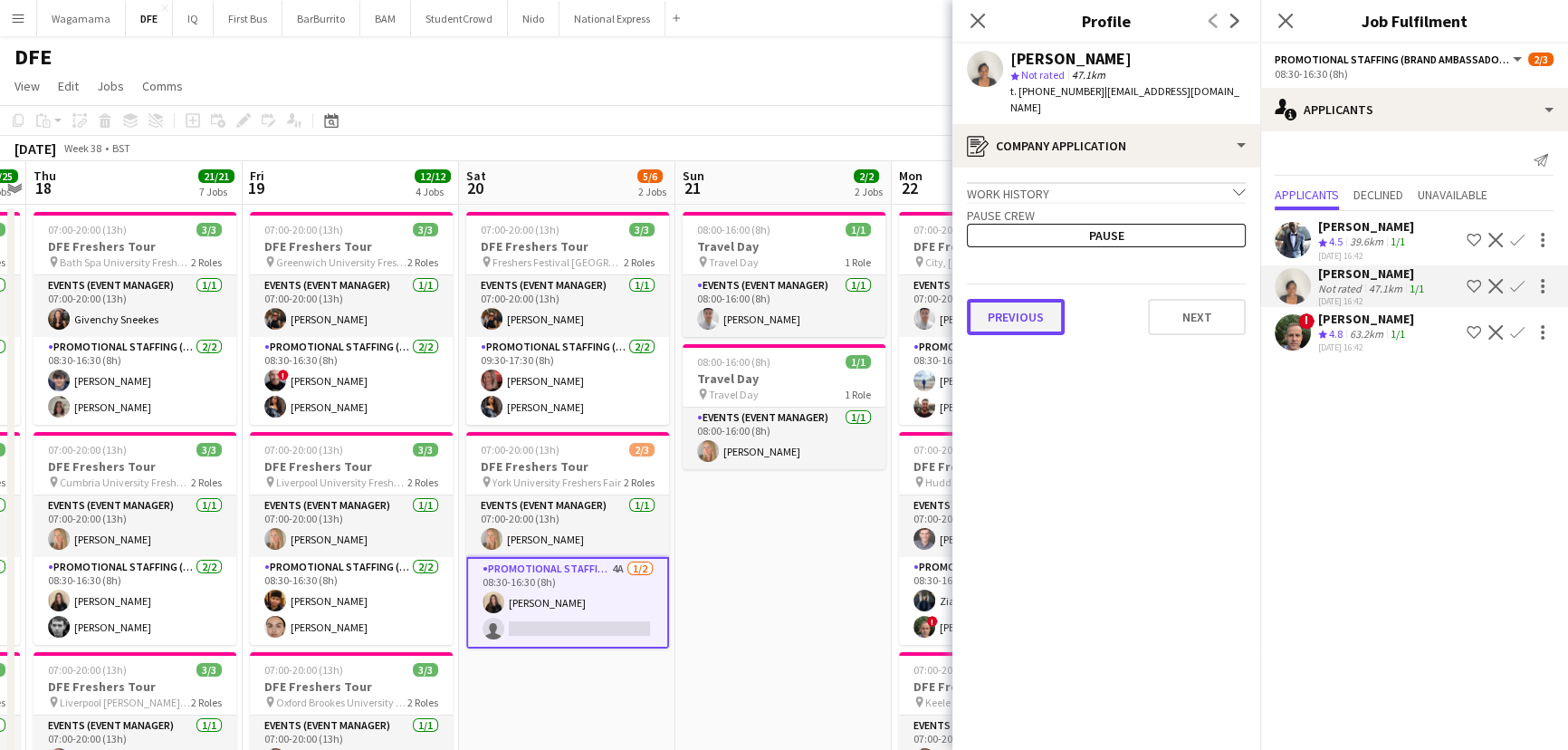
click at [1035, 317] on button "Previous" at bounding box center [1015, 317] width 98 height 36
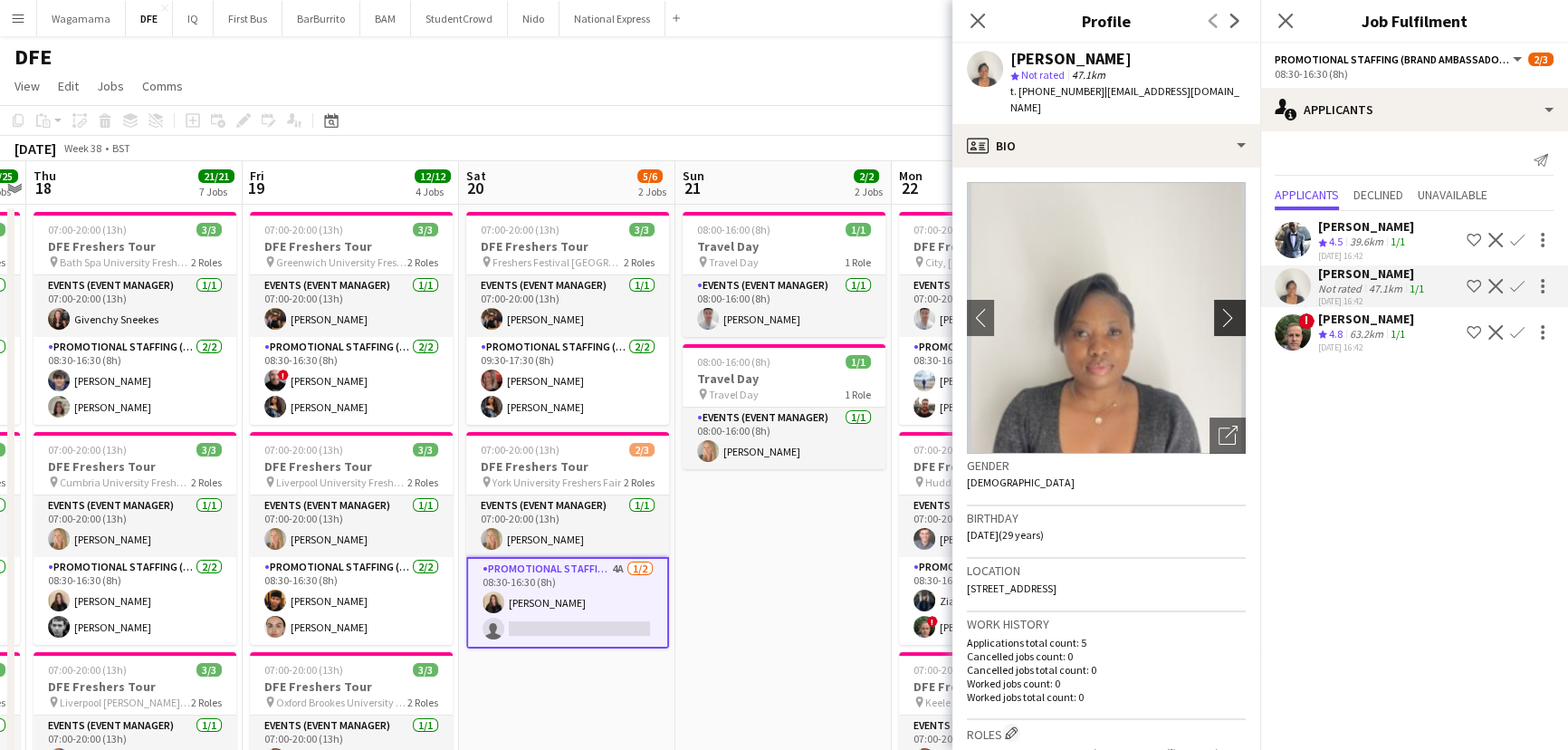
click at [1219, 321] on app-icon "chevron-right" at bounding box center [1233, 317] width 28 height 19
click at [980, 321] on app-icon "chevron-left" at bounding box center [981, 317] width 28 height 19
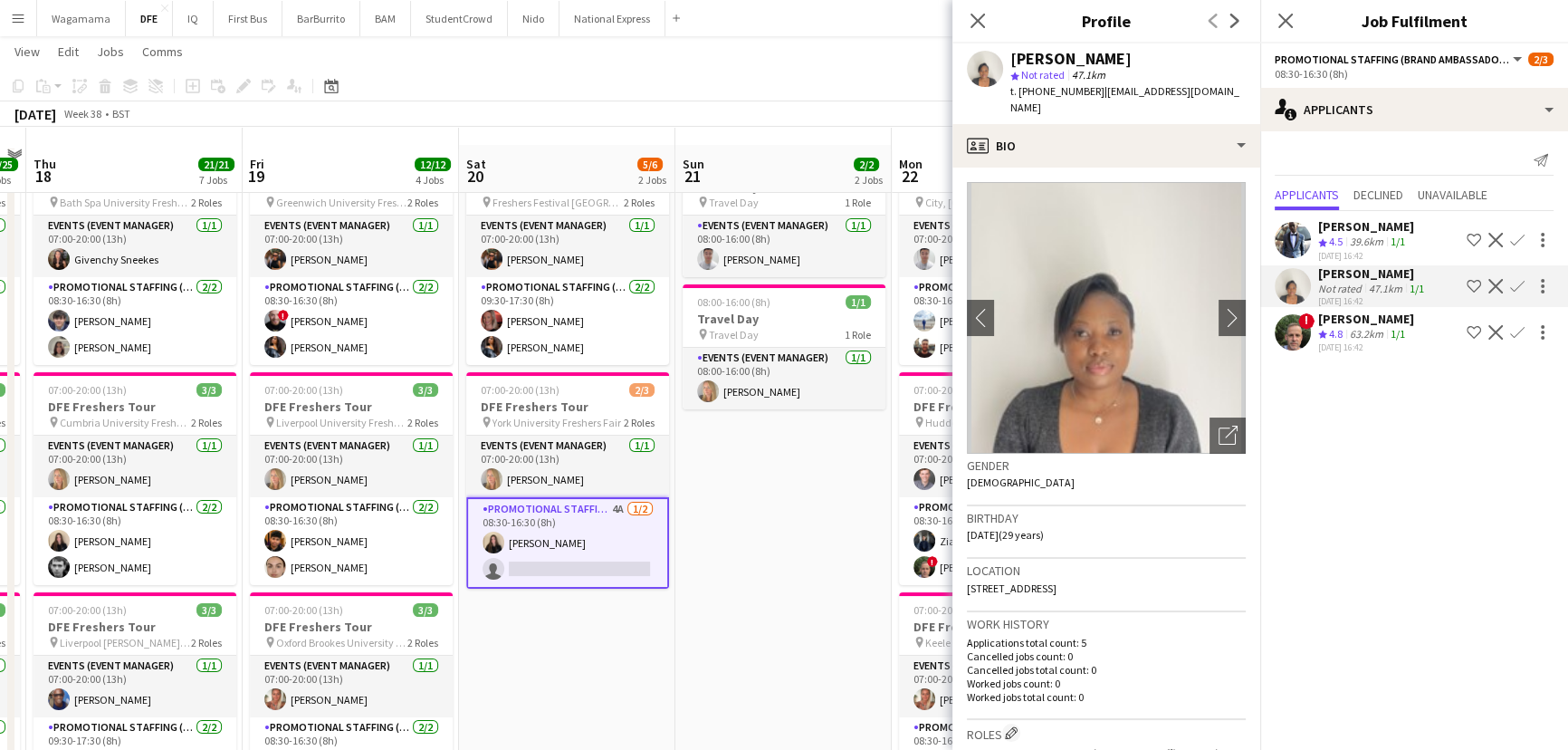
scroll to position [81, 0]
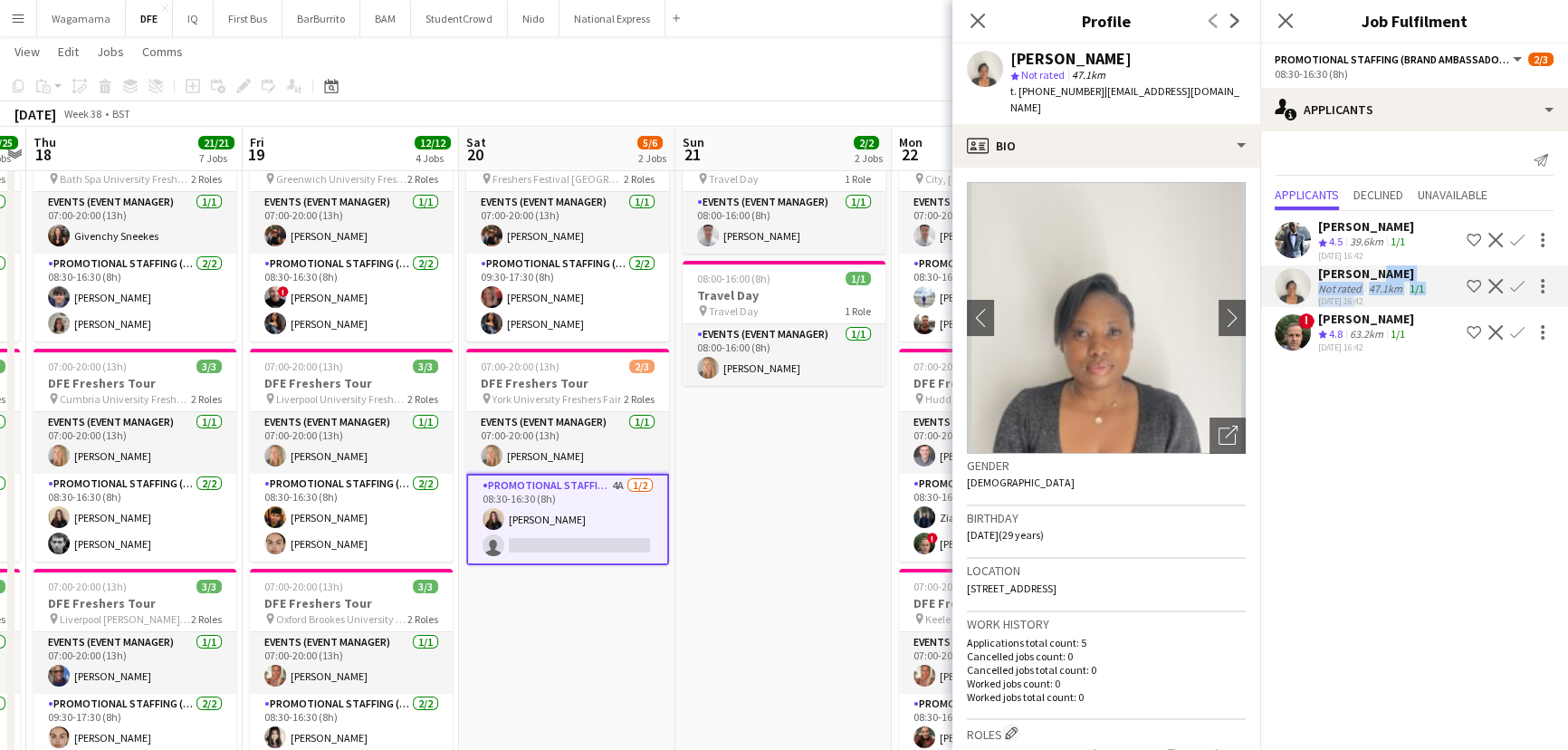
drag, startPoint x: 1374, startPoint y: 271, endPoint x: 1354, endPoint y: 293, distance: 29.7
click at [1354, 293] on div "[PERSON_NAME] Not rated 47.1km 1/1 [DATE] 16:42" at bounding box center [1373, 286] width 110 height 42
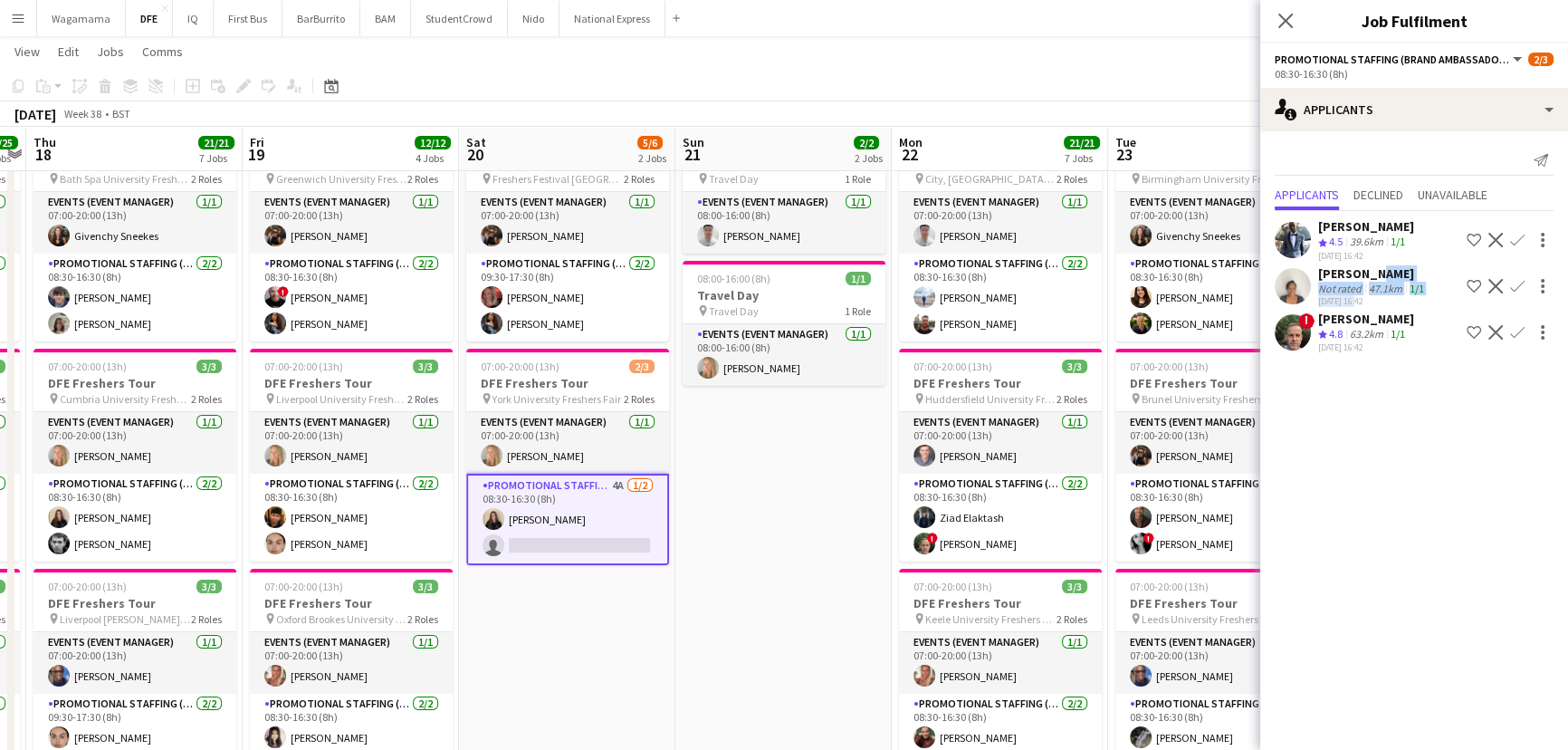
drag, startPoint x: 1317, startPoint y: 266, endPoint x: 1424, endPoint y: 275, distance: 107.4
click at [1424, 275] on div "[PERSON_NAME]" at bounding box center [1373, 273] width 110 height 16
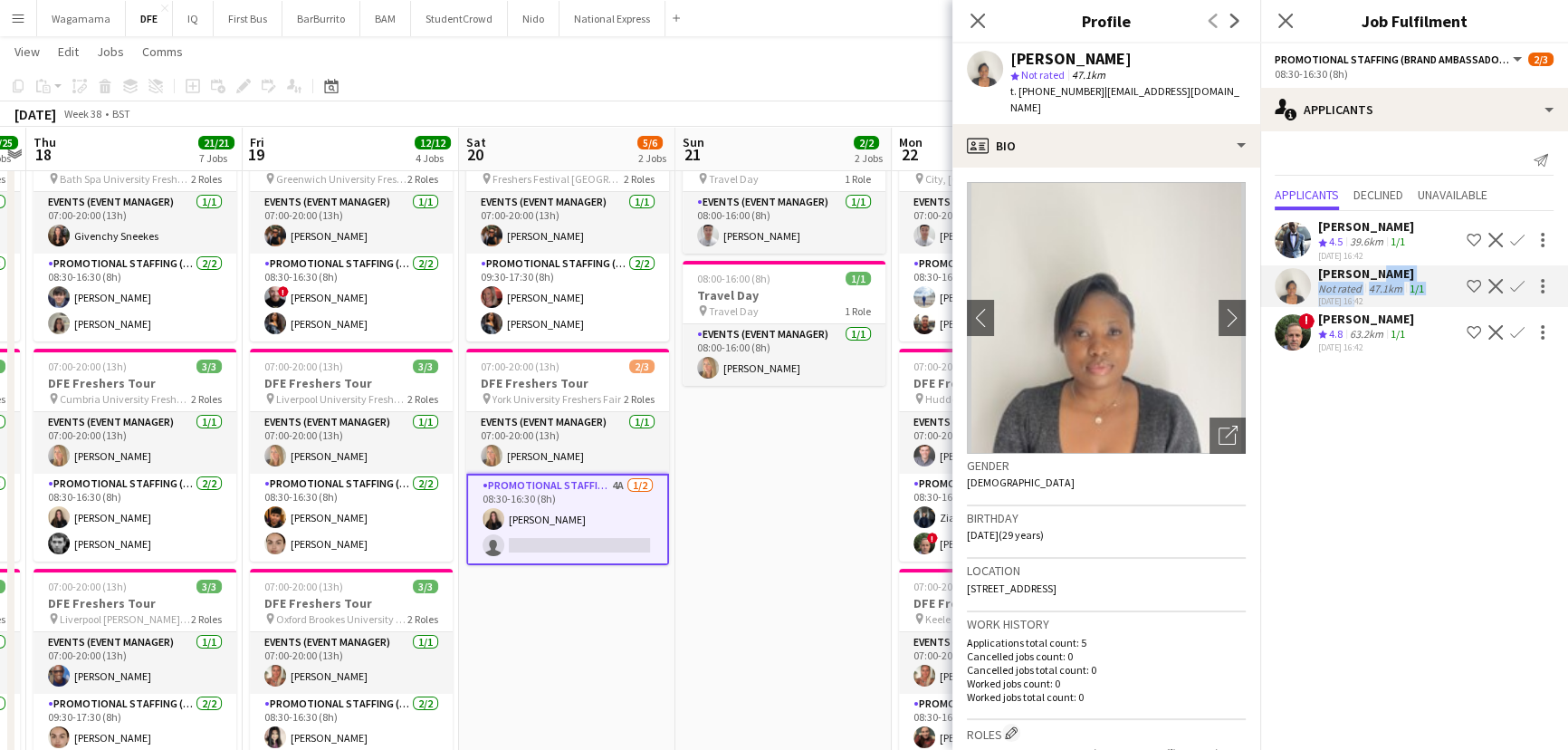
copy div "[PERSON_NAME]"
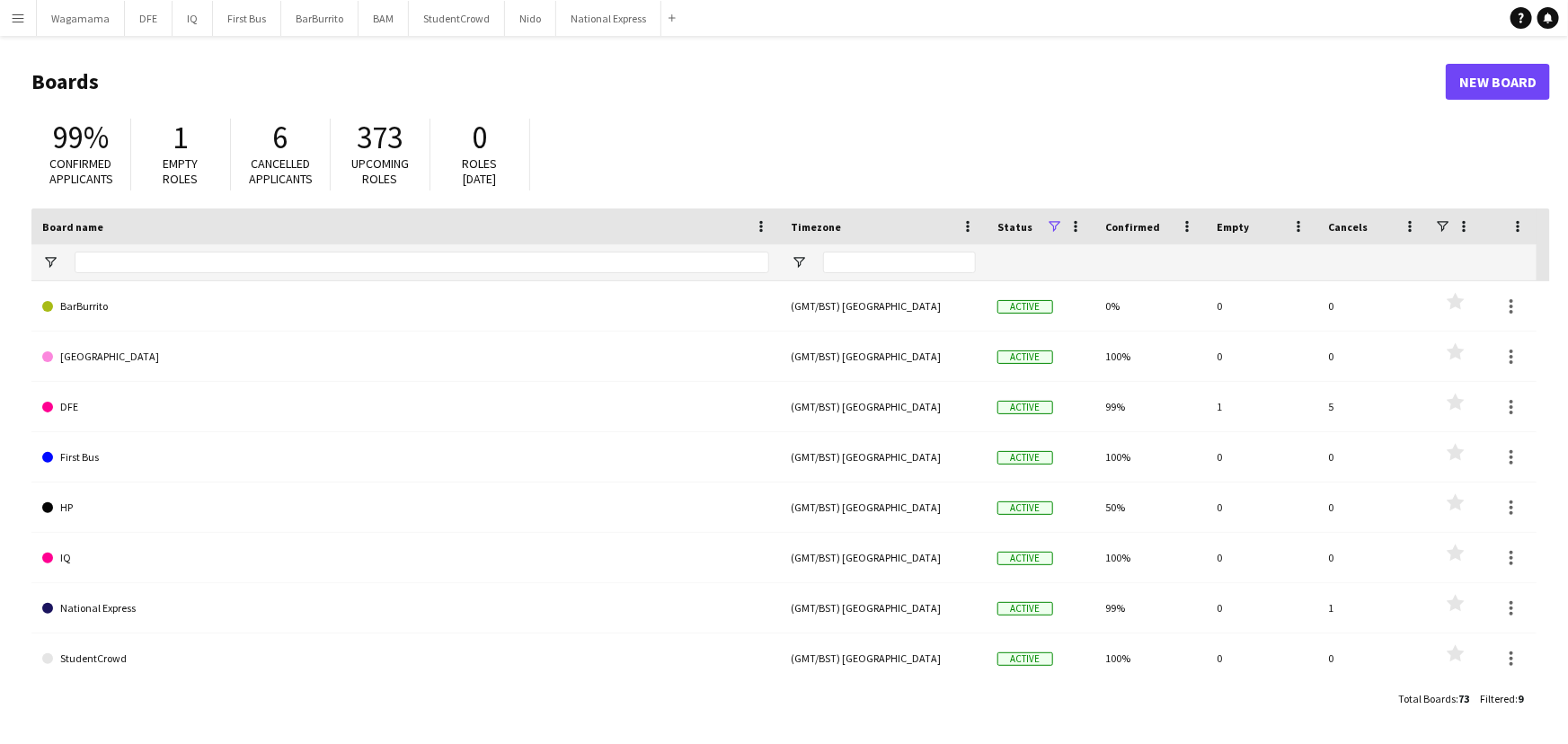
click at [26, 23] on button "Menu" at bounding box center [18, 18] width 36 height 36
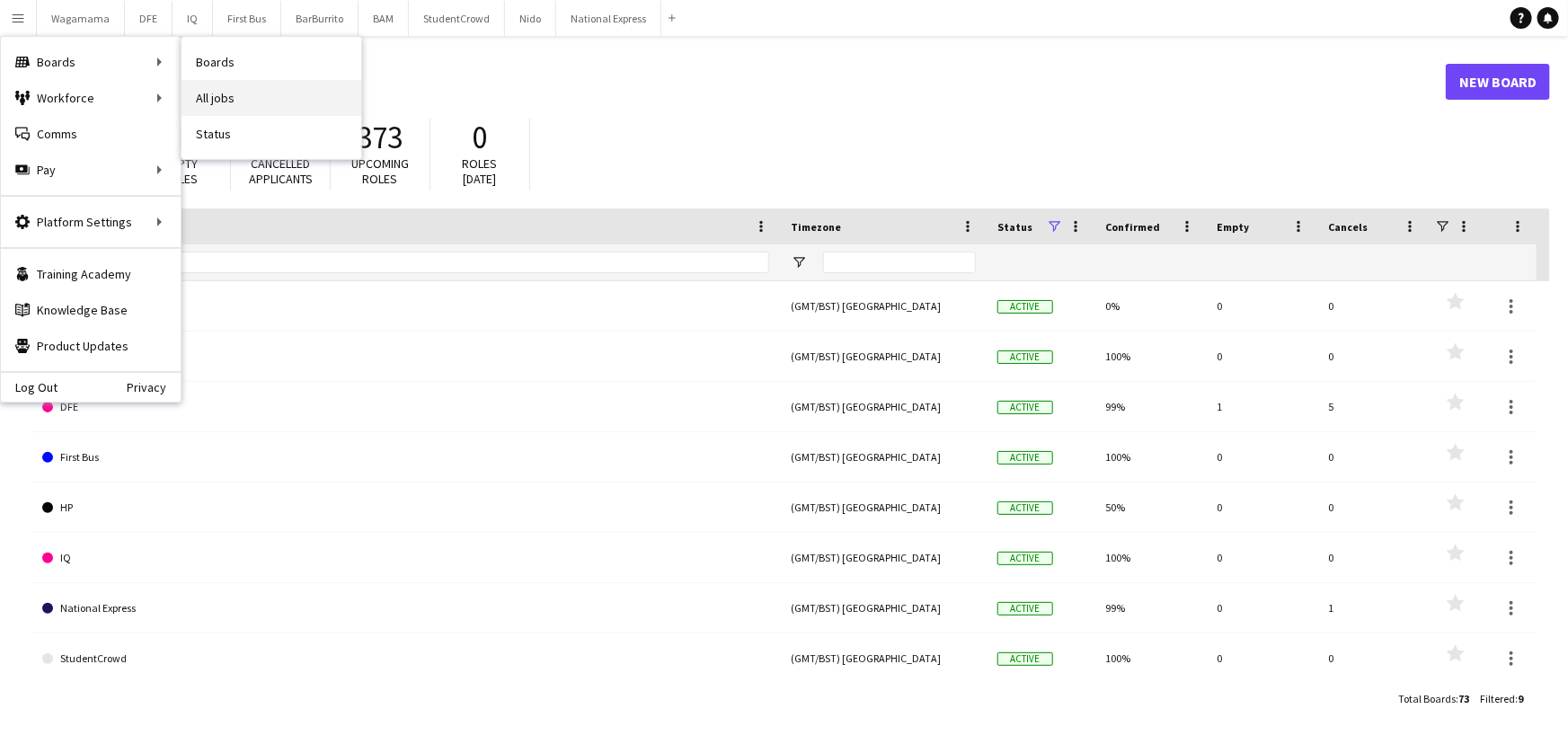
click at [228, 88] on link "All jobs" at bounding box center [271, 98] width 179 height 36
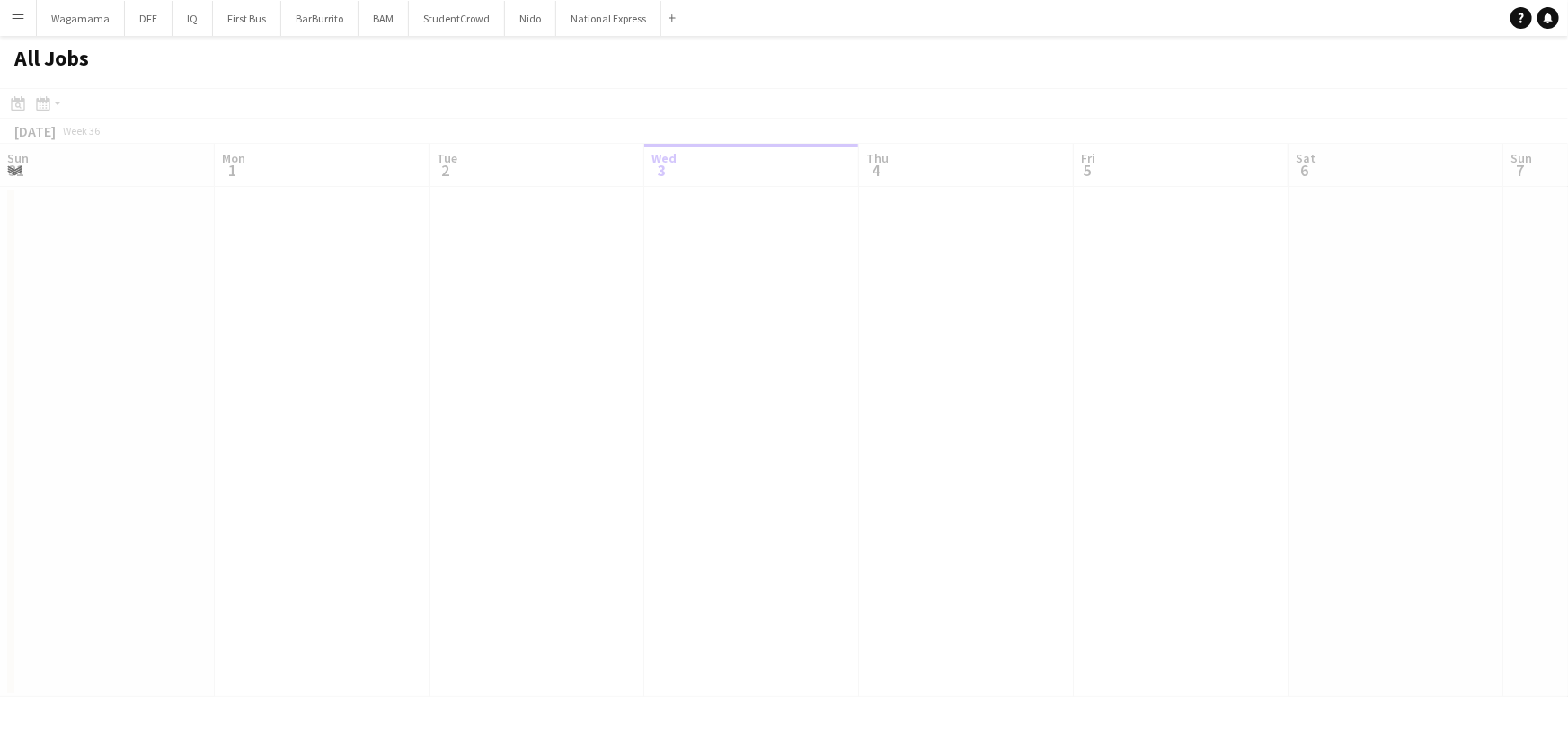
scroll to position [0, 429]
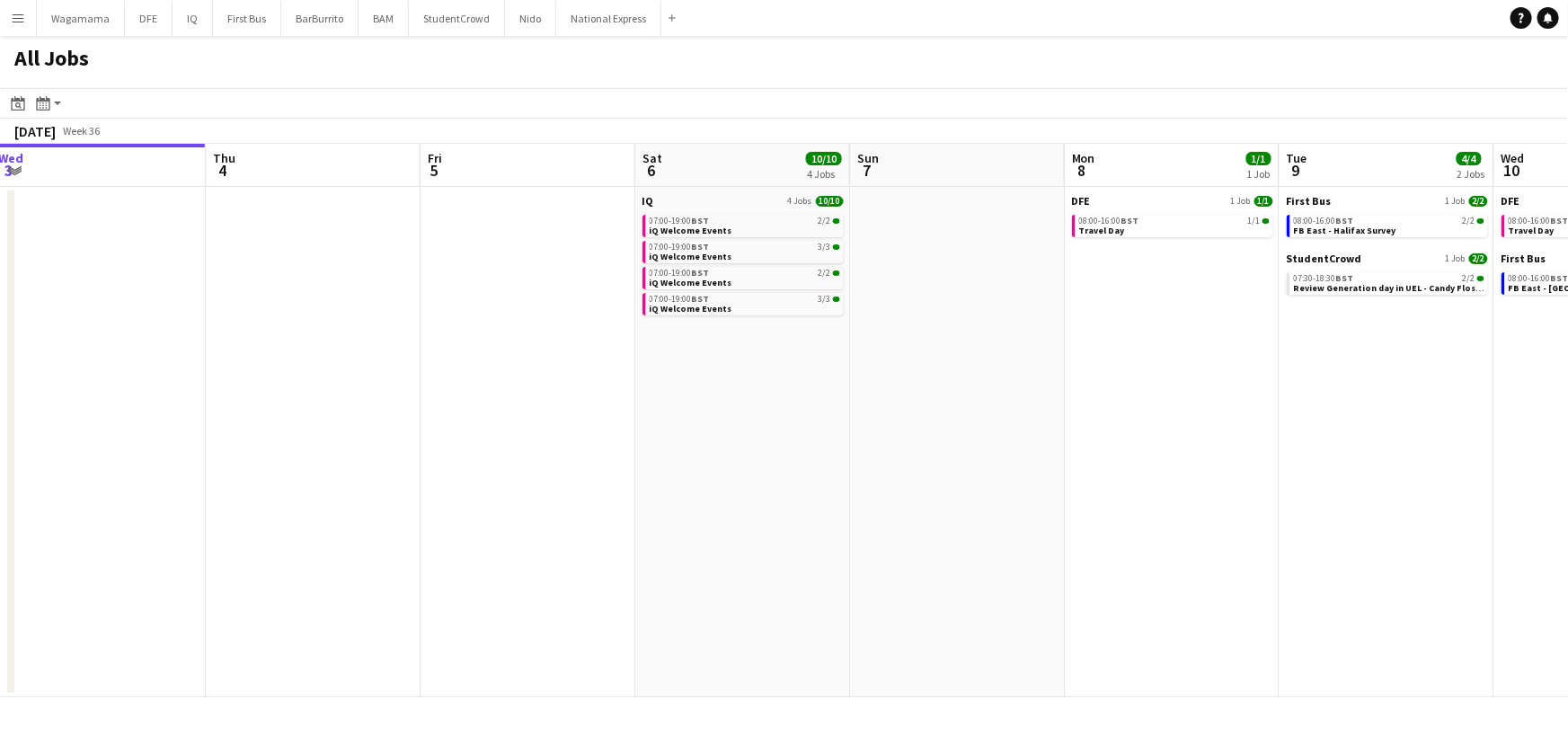
drag, startPoint x: 972, startPoint y: 312, endPoint x: 382, endPoint y: 349, distance: 591.2
click at [257, 365] on app-calendar-viewport "Sun 31 Mon 1 Tue 2 32/32 1 Job Wed 3 Thu 4 Fri 5 Sat 6 10/10 4 Jobs Sun 7 Mon 8…" at bounding box center [784, 420] width 1568 height 553
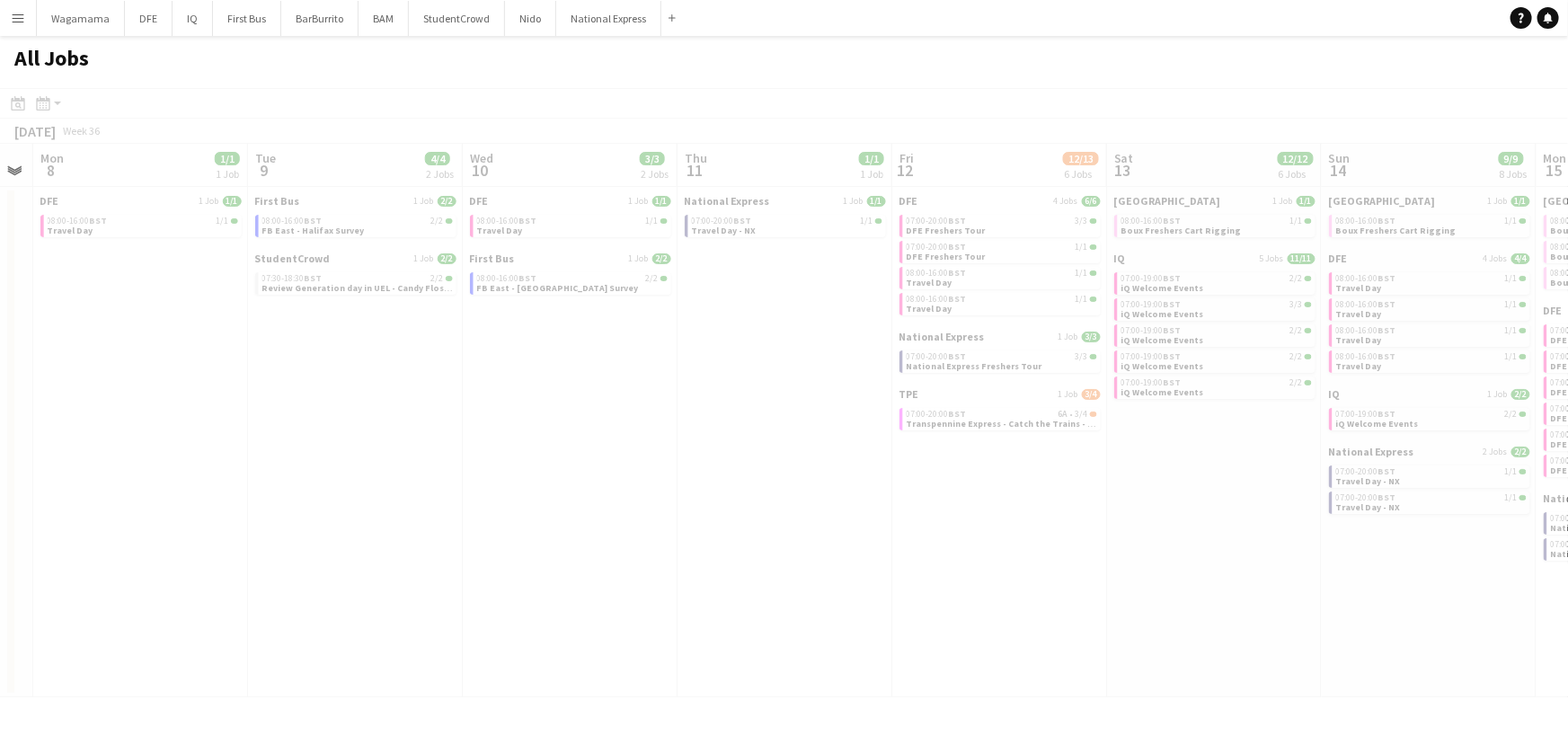
drag, startPoint x: 1105, startPoint y: 361, endPoint x: 60, endPoint y: 387, distance: 1045.3
click at [66, 393] on app-all-jobs "All Jobs Date picker SEP 2025 SEP 2025 Monday M Tuesday T Wednesday W Thursday …" at bounding box center [784, 366] width 1568 height 661
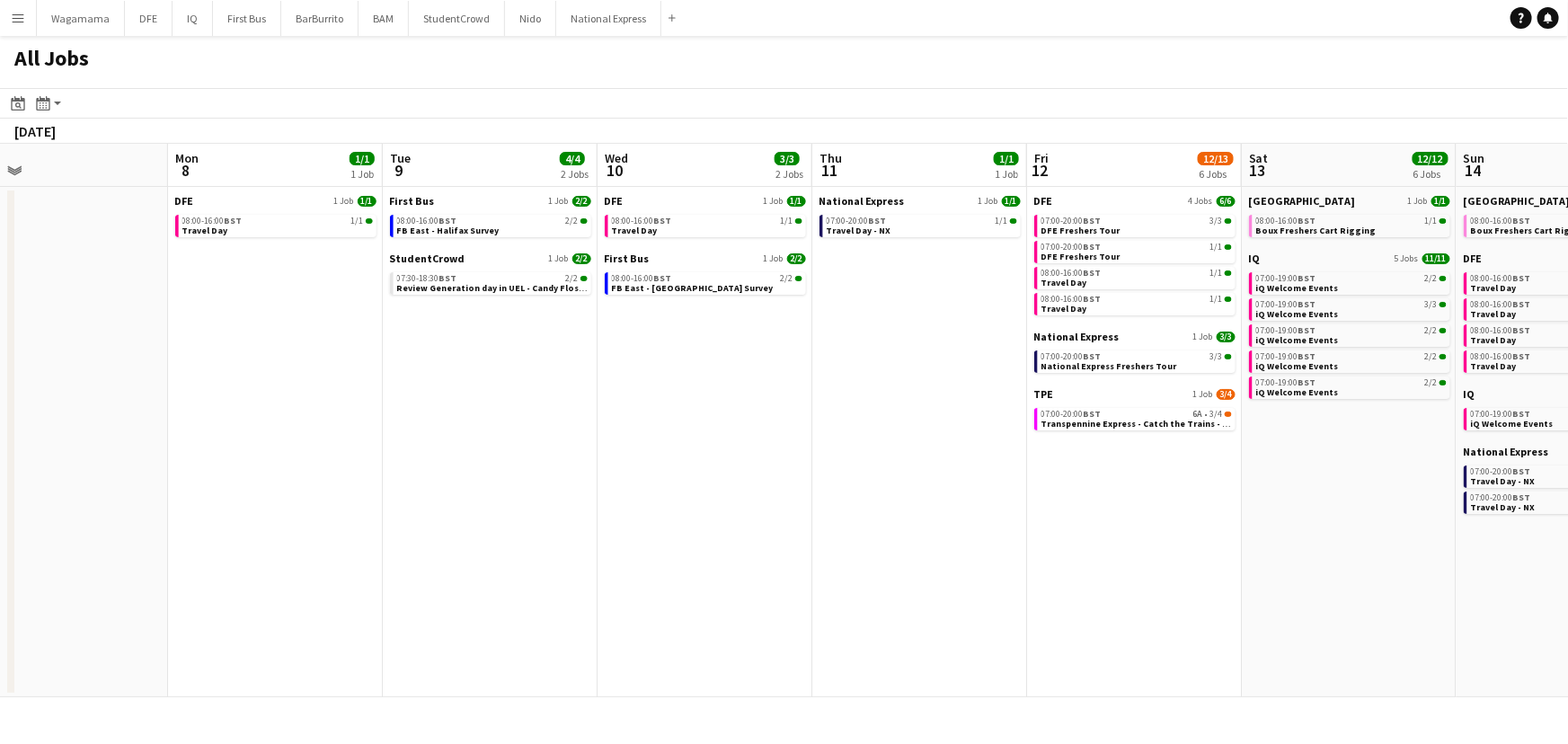
click at [121, 323] on app-all-jobs "All Jobs Date picker SEP 2025 SEP 2025 Monday M Tuesday T Wednesday W Thursday …" at bounding box center [784, 366] width 1568 height 661
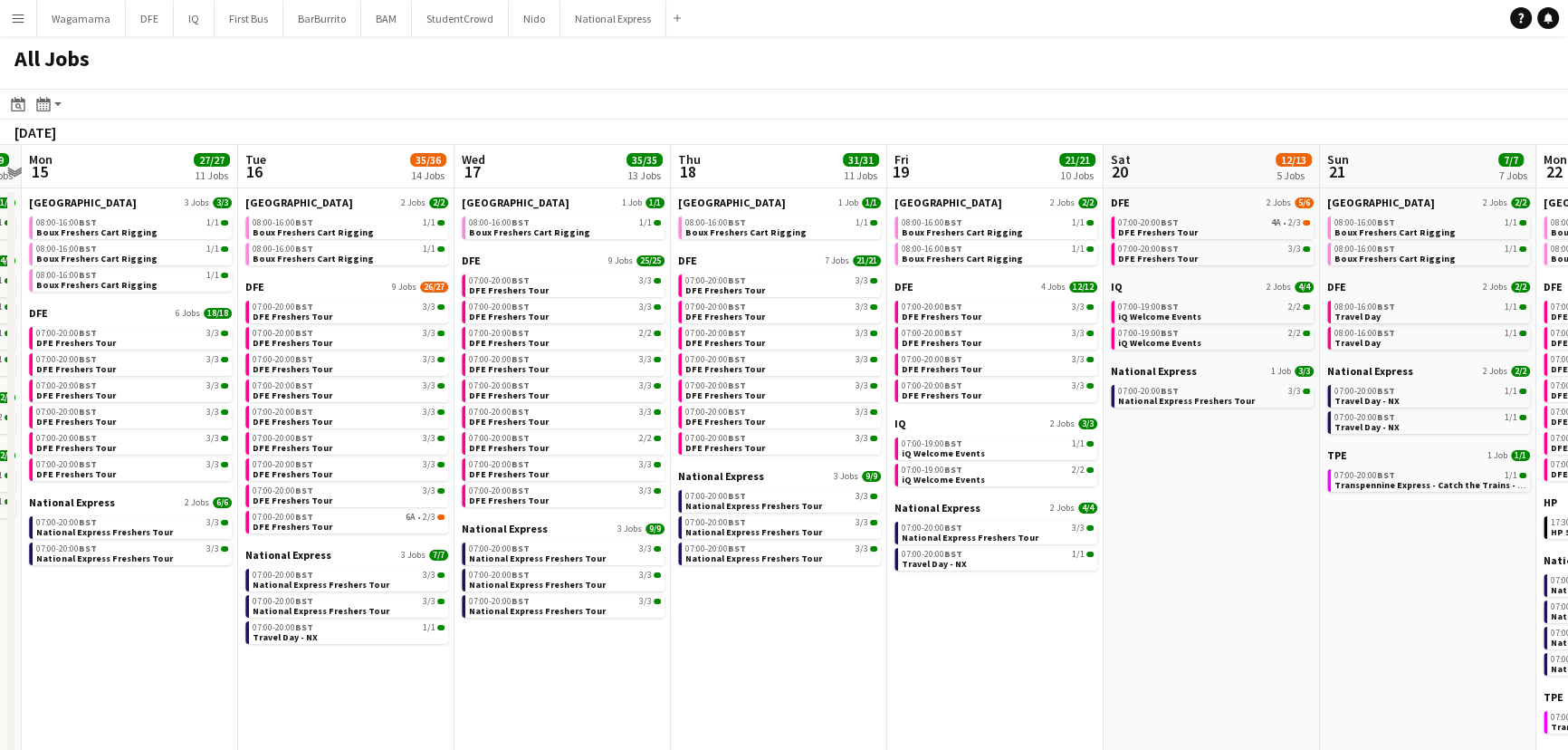
click at [106, 330] on app-all-jobs "All Jobs Date picker SEP 2025 SEP 2025 Monday M Tuesday T Wednesday W Thursday …" at bounding box center [784, 427] width 1568 height 782
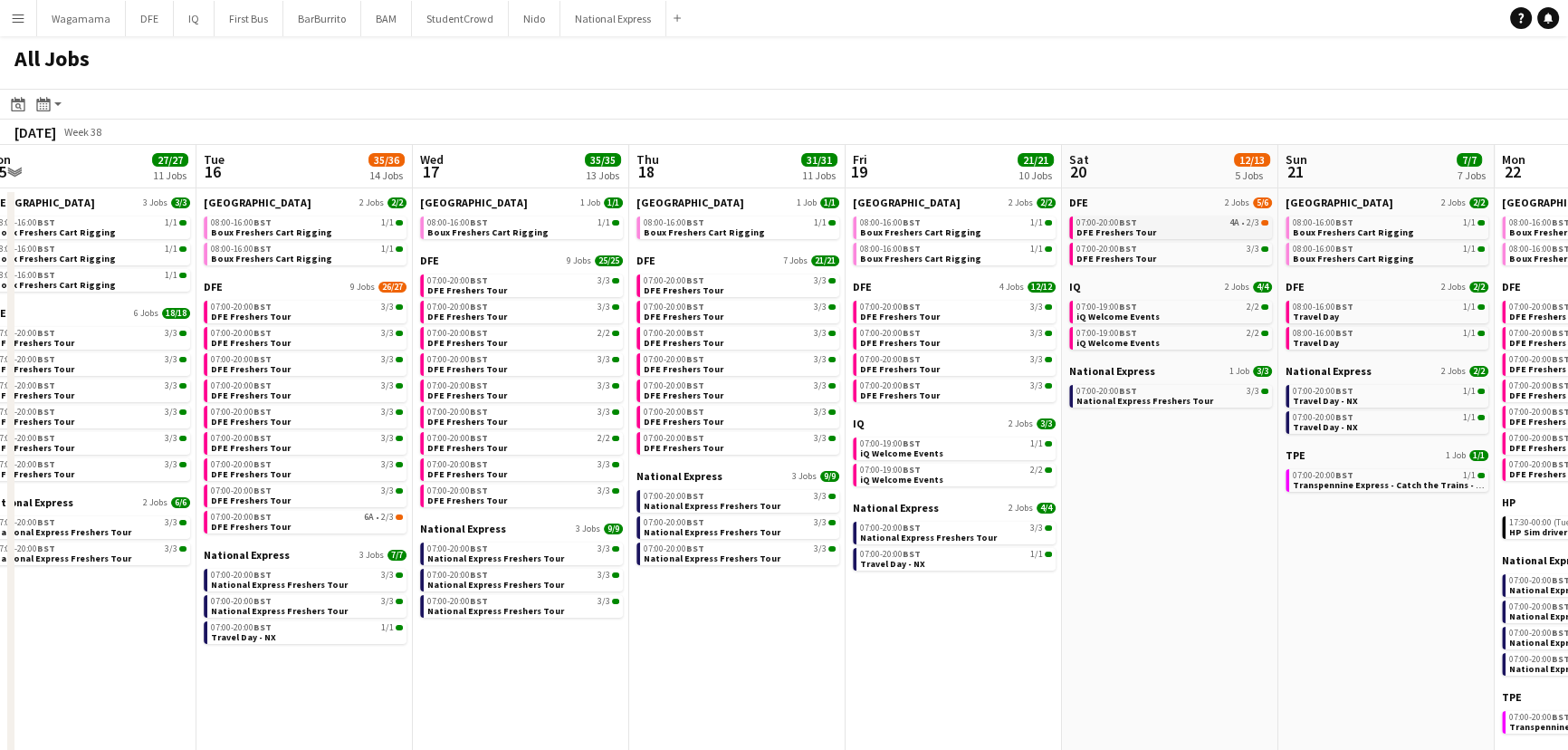
click at [1131, 233] on span "DFE Freshers Tour" at bounding box center [1116, 232] width 80 height 11
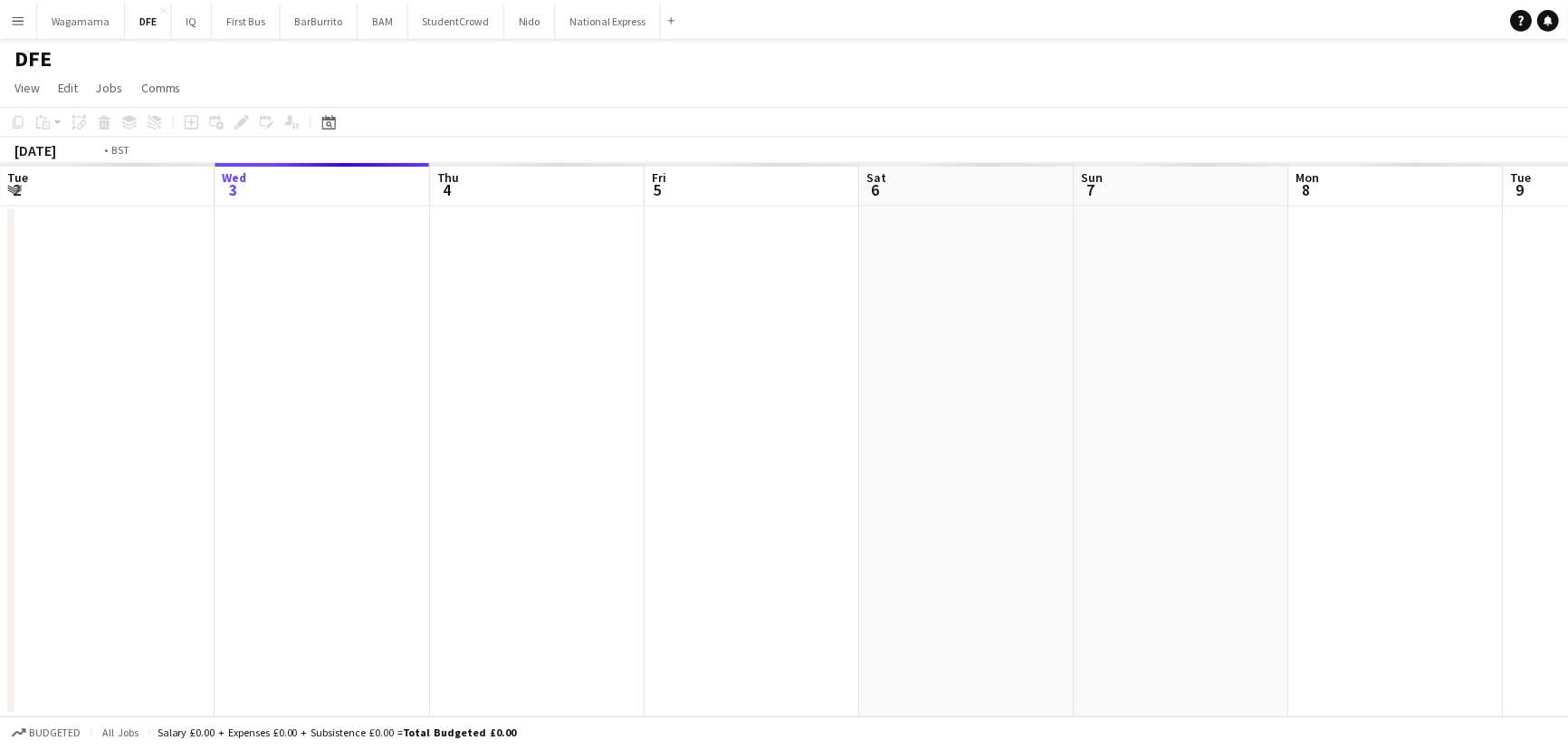
scroll to position [0, 623]
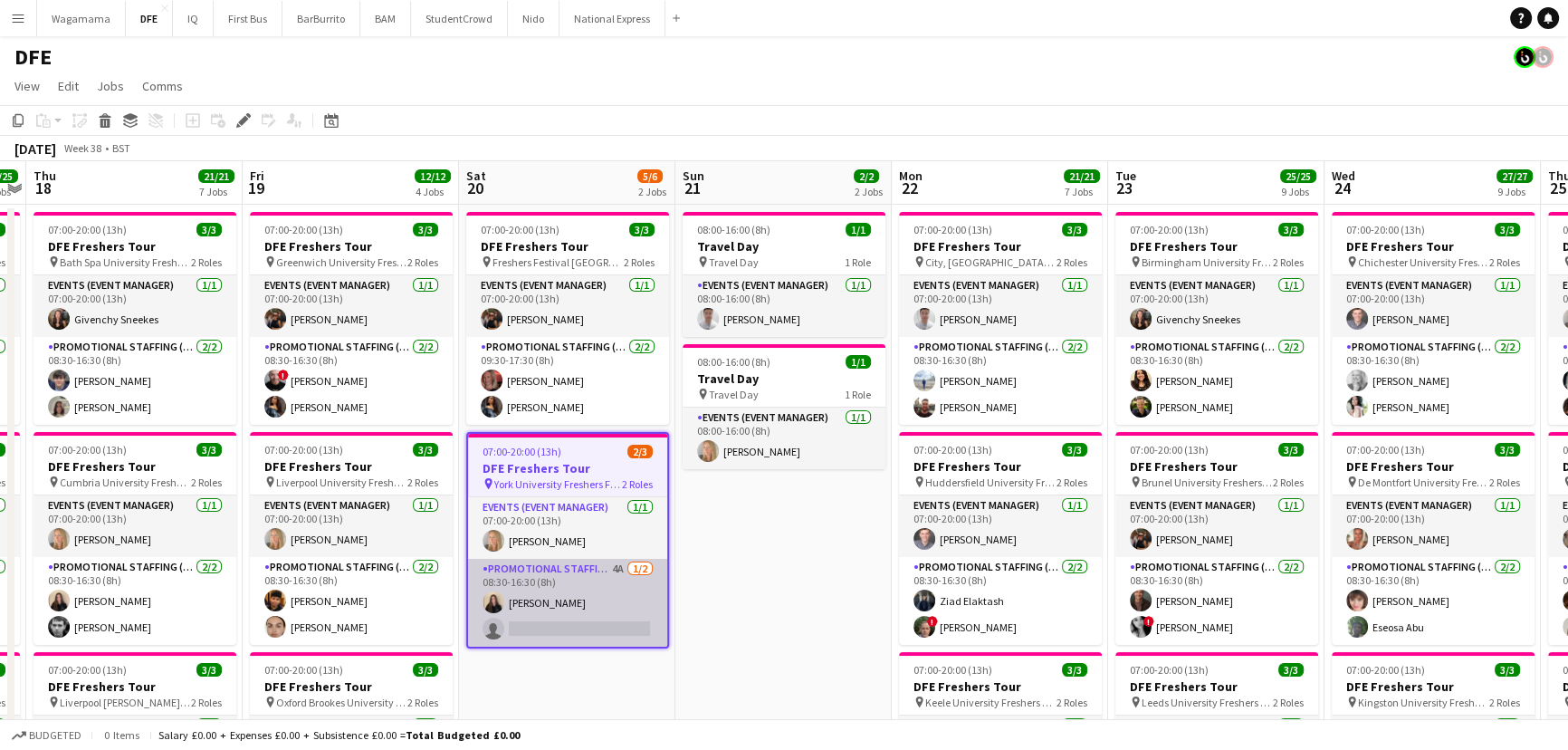
click at [591, 641] on app-card-role "Promotional Staffing (Brand Ambassadors) 4A [DATE] 08:30-16:30 (8h) [PERSON_NAM…" at bounding box center [567, 602] width 199 height 88
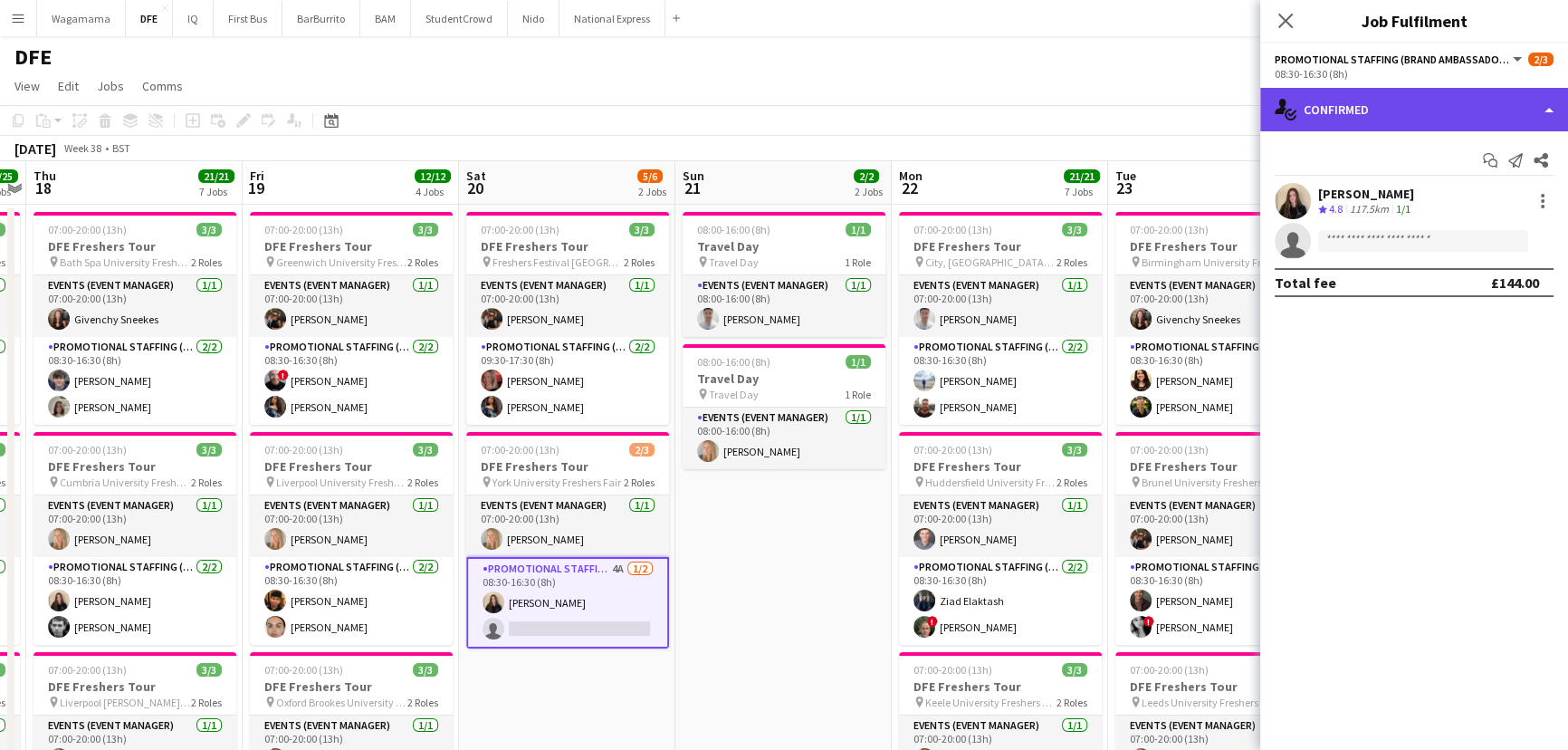
click at [1409, 103] on div "single-neutral-actions-check-2 Confirmed" at bounding box center [1414, 110] width 308 height 44
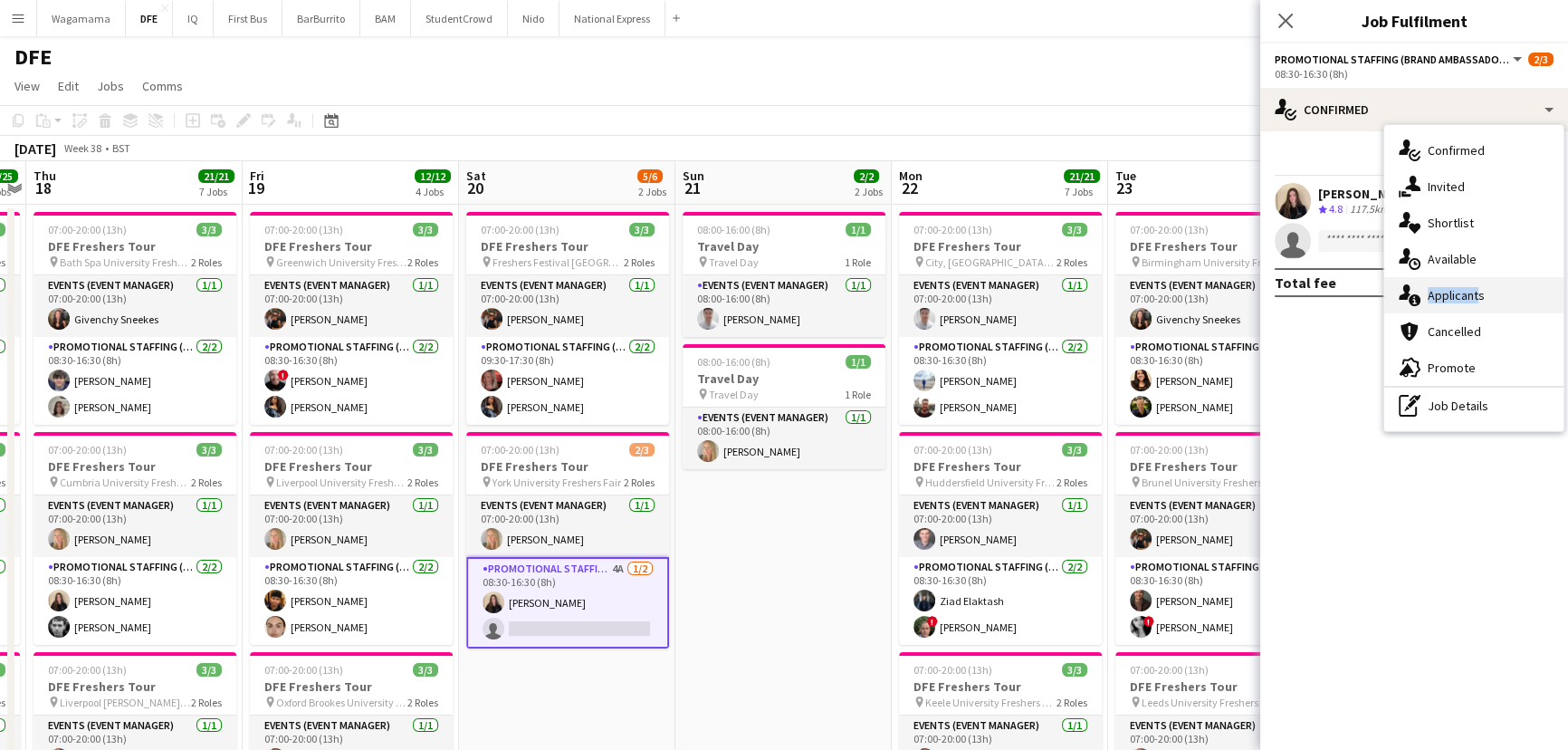
drag, startPoint x: 1468, startPoint y: 262, endPoint x: 1470, endPoint y: 301, distance: 39.1
click at [1470, 301] on div "single-neutral-actions-check-2 Confirmed single-neutral-actions-share-1 Invited…" at bounding box center [1473, 277] width 179 height 306
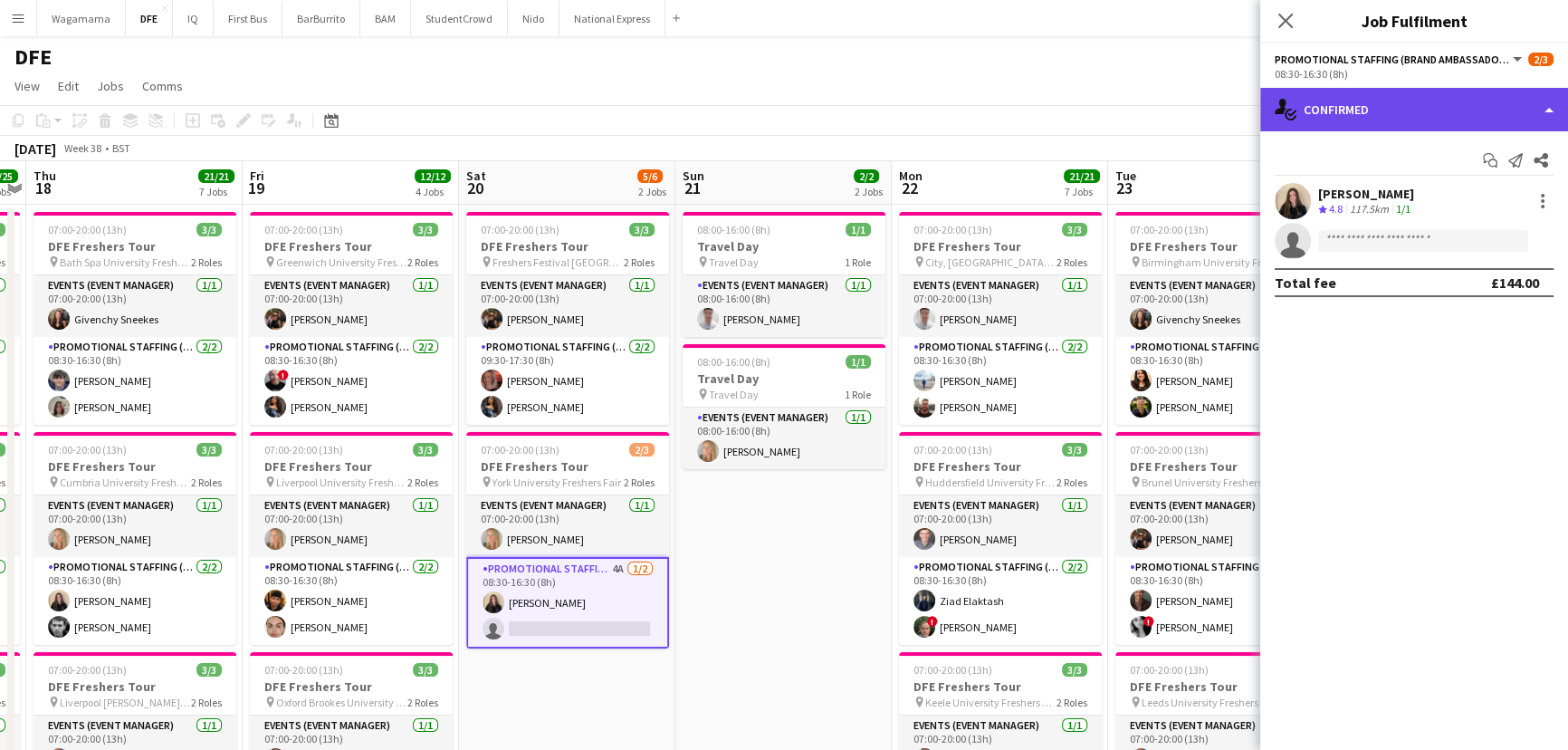
click at [1395, 116] on div "single-neutral-actions-check-2 Confirmed" at bounding box center [1414, 110] width 308 height 44
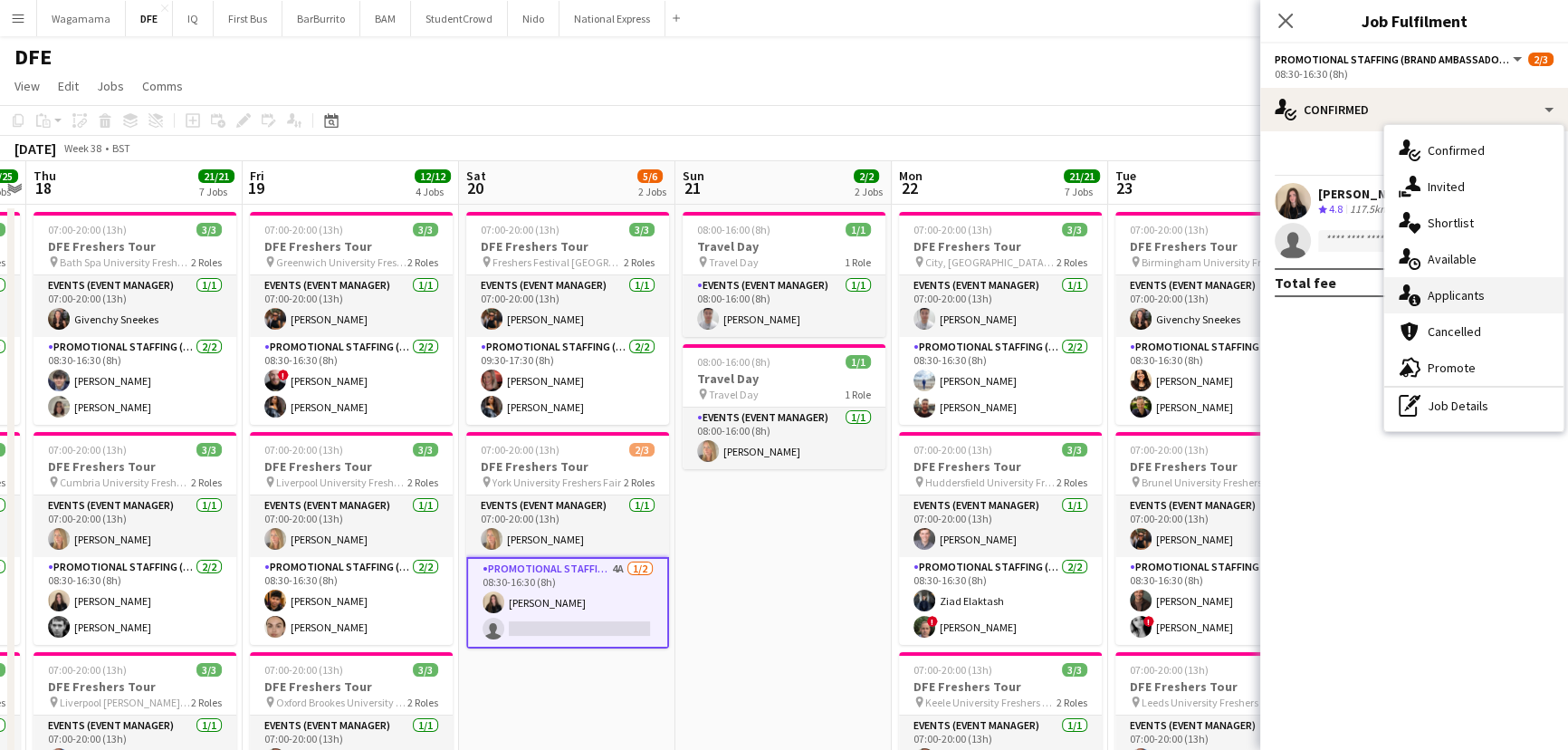
click at [1462, 295] on span "Applicants" at bounding box center [1456, 295] width 57 height 16
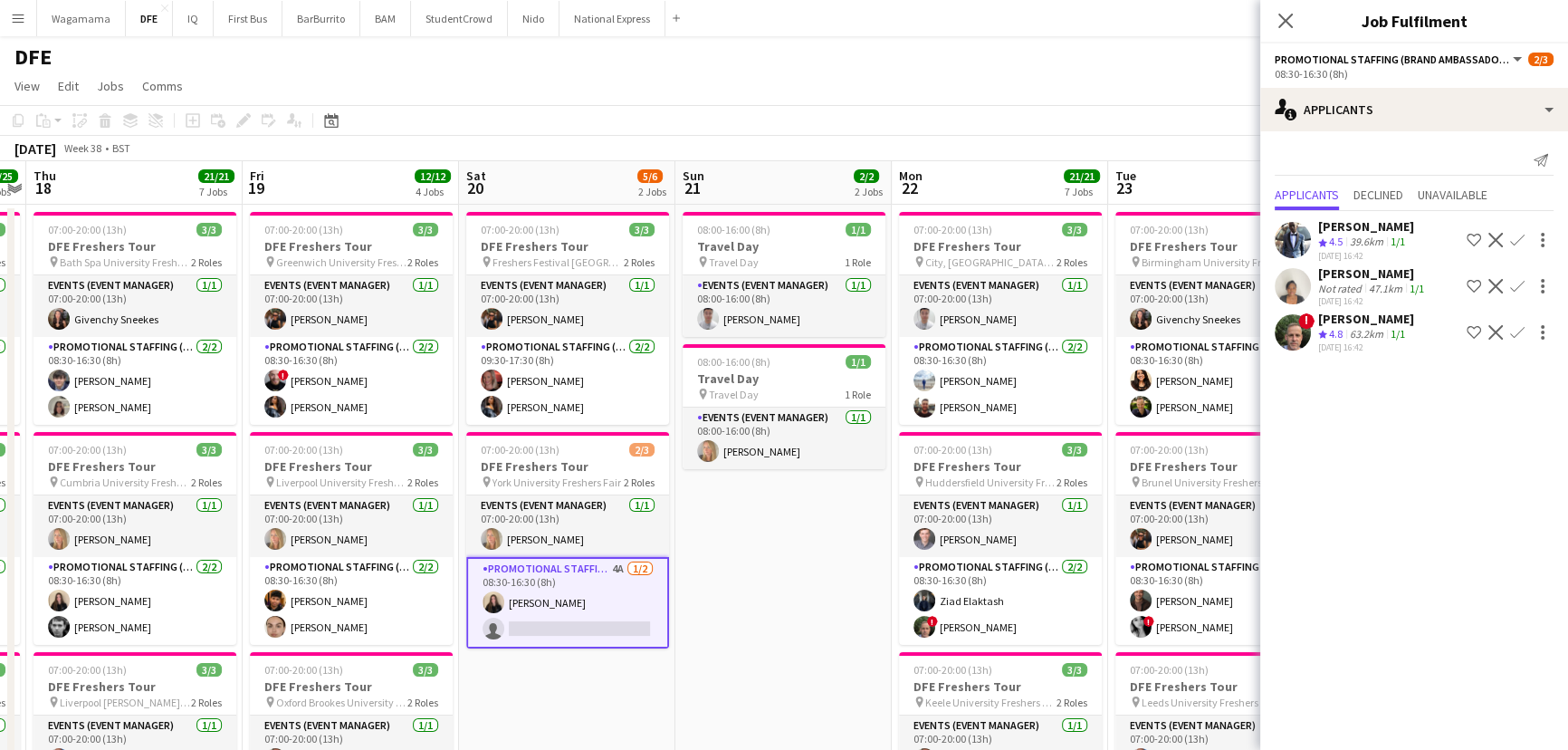
click at [1308, 280] on app-user-avatar at bounding box center [1293, 286] width 36 height 36
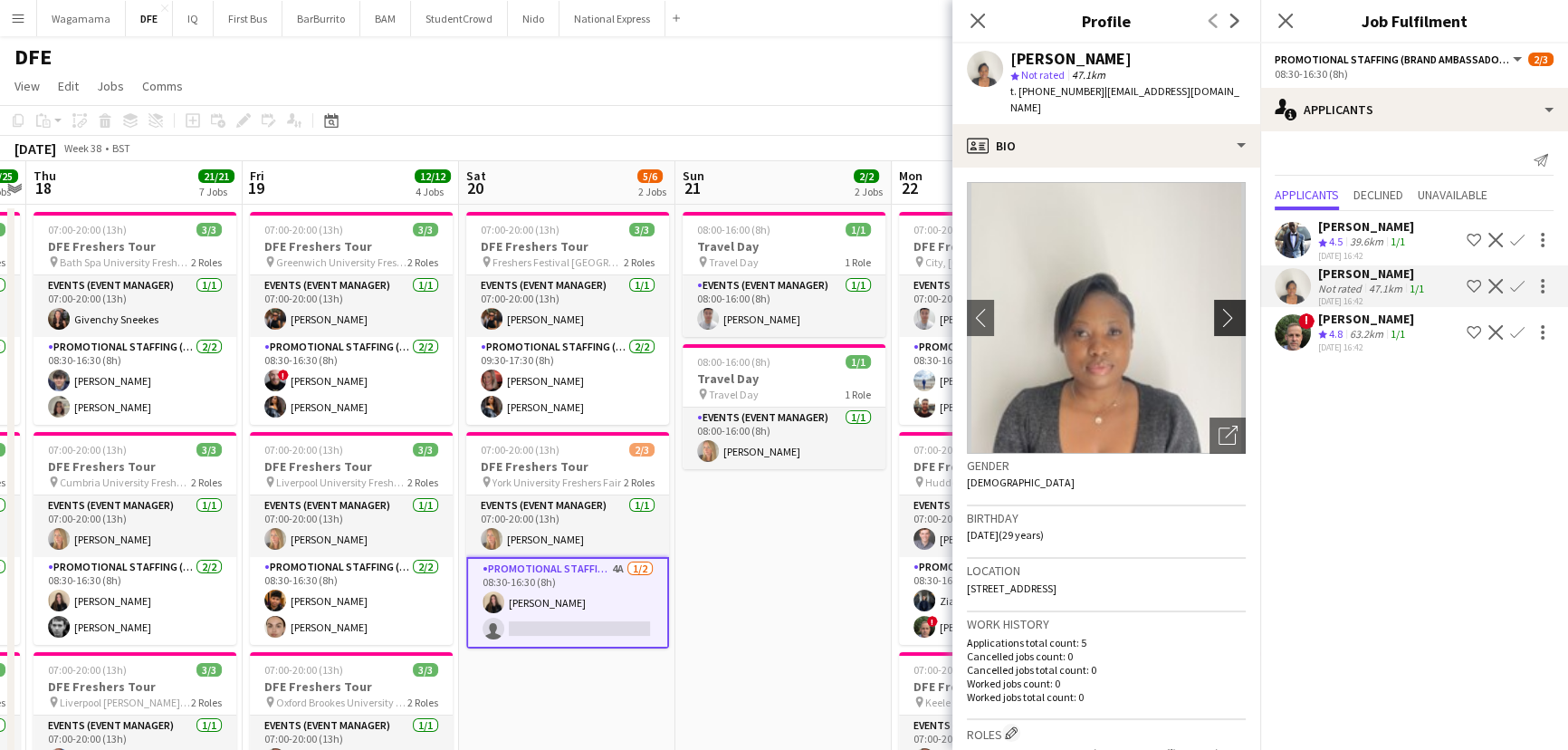
click at [1219, 308] on app-icon "chevron-right" at bounding box center [1233, 317] width 28 height 19
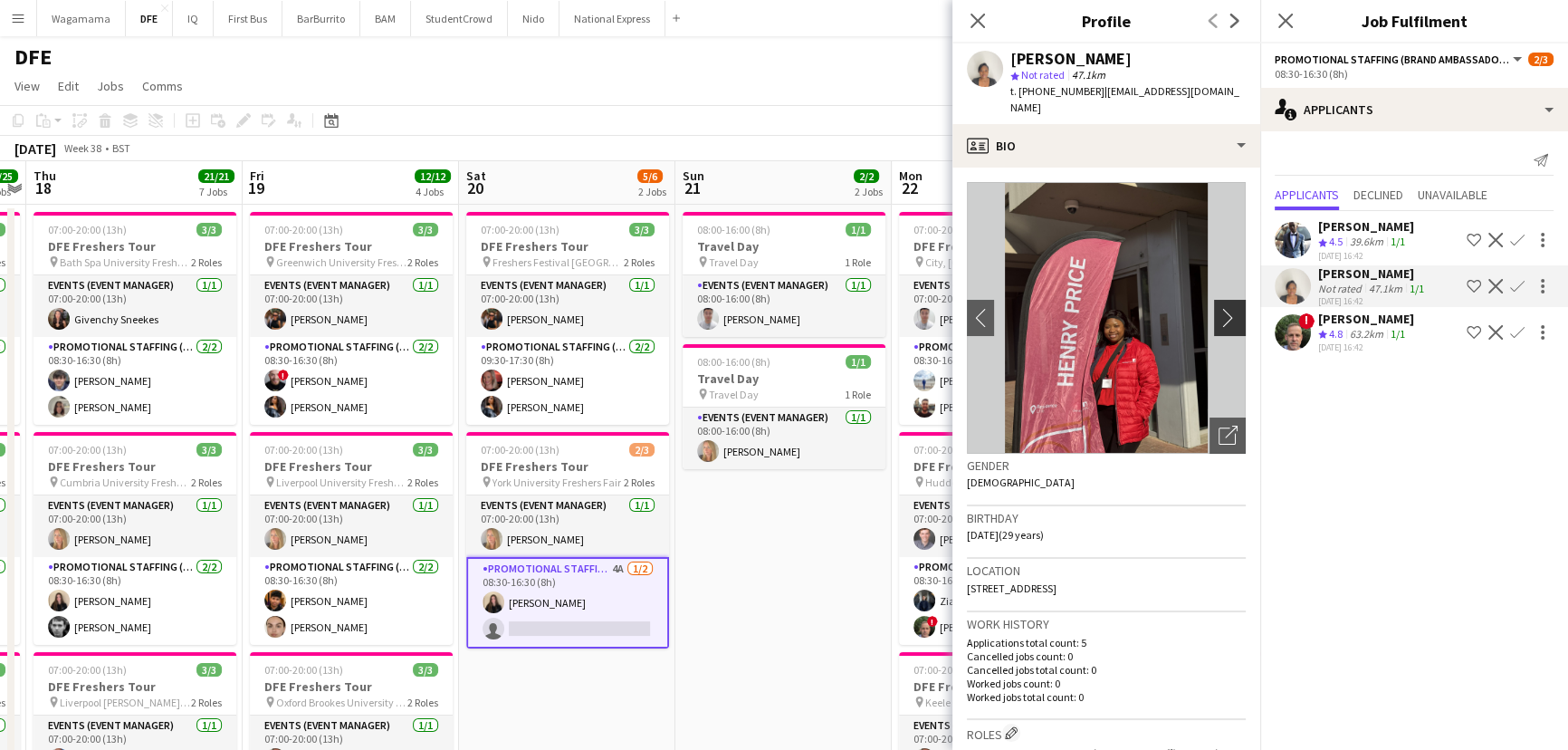
click at [1219, 319] on app-icon "chevron-right" at bounding box center [1233, 317] width 28 height 19
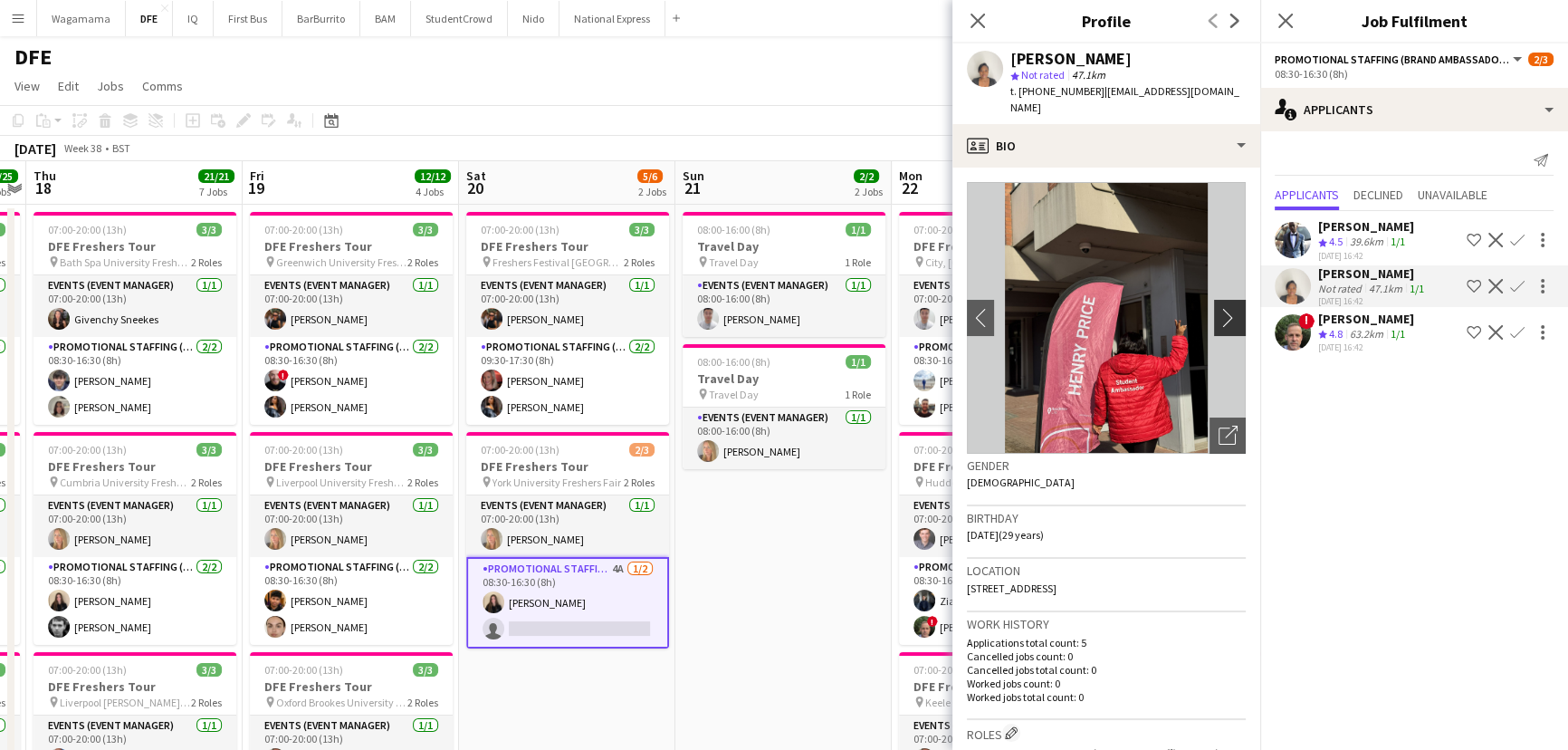
click at [1219, 314] on app-icon "chevron-right" at bounding box center [1233, 317] width 28 height 19
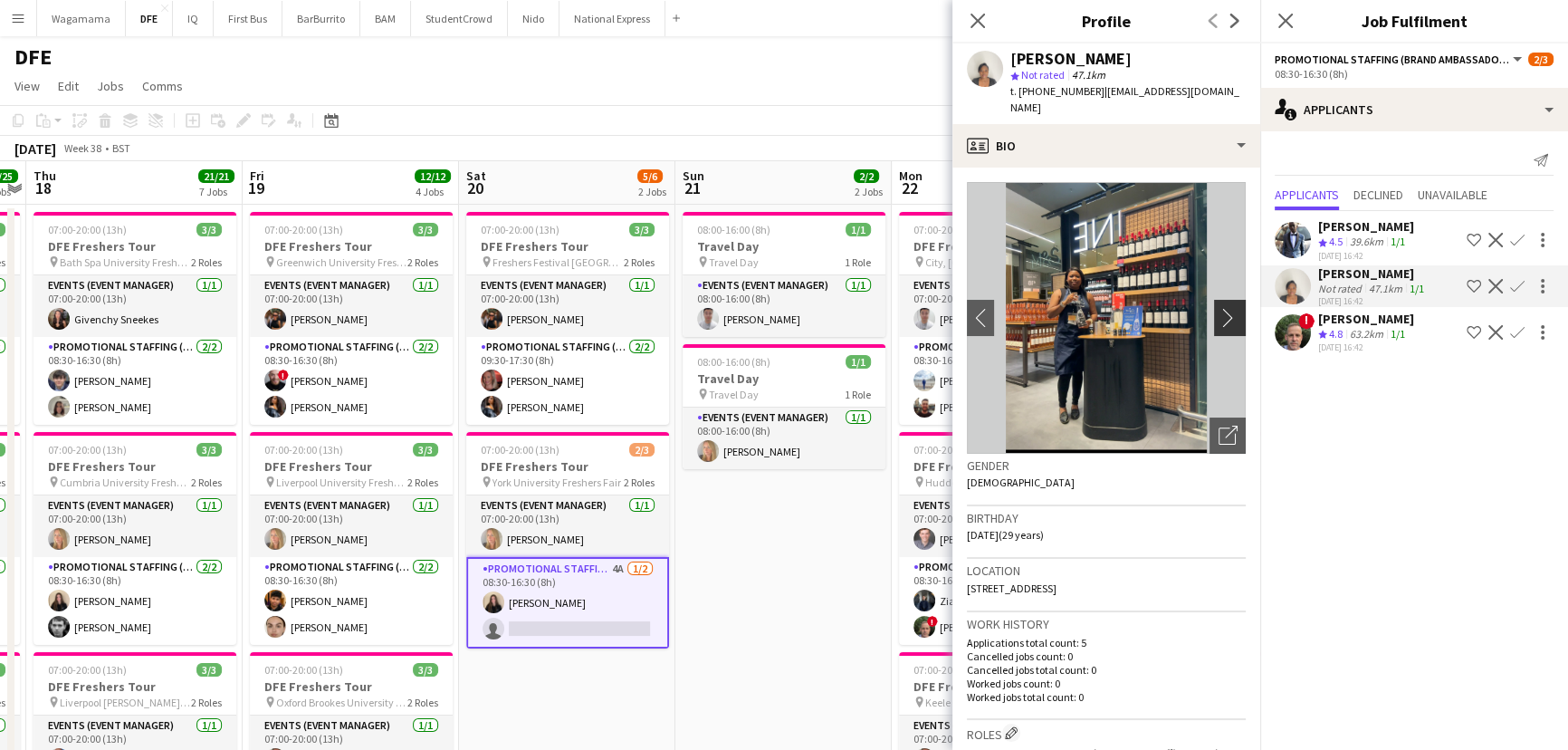
click at [1219, 314] on app-icon "chevron-right" at bounding box center [1233, 317] width 28 height 19
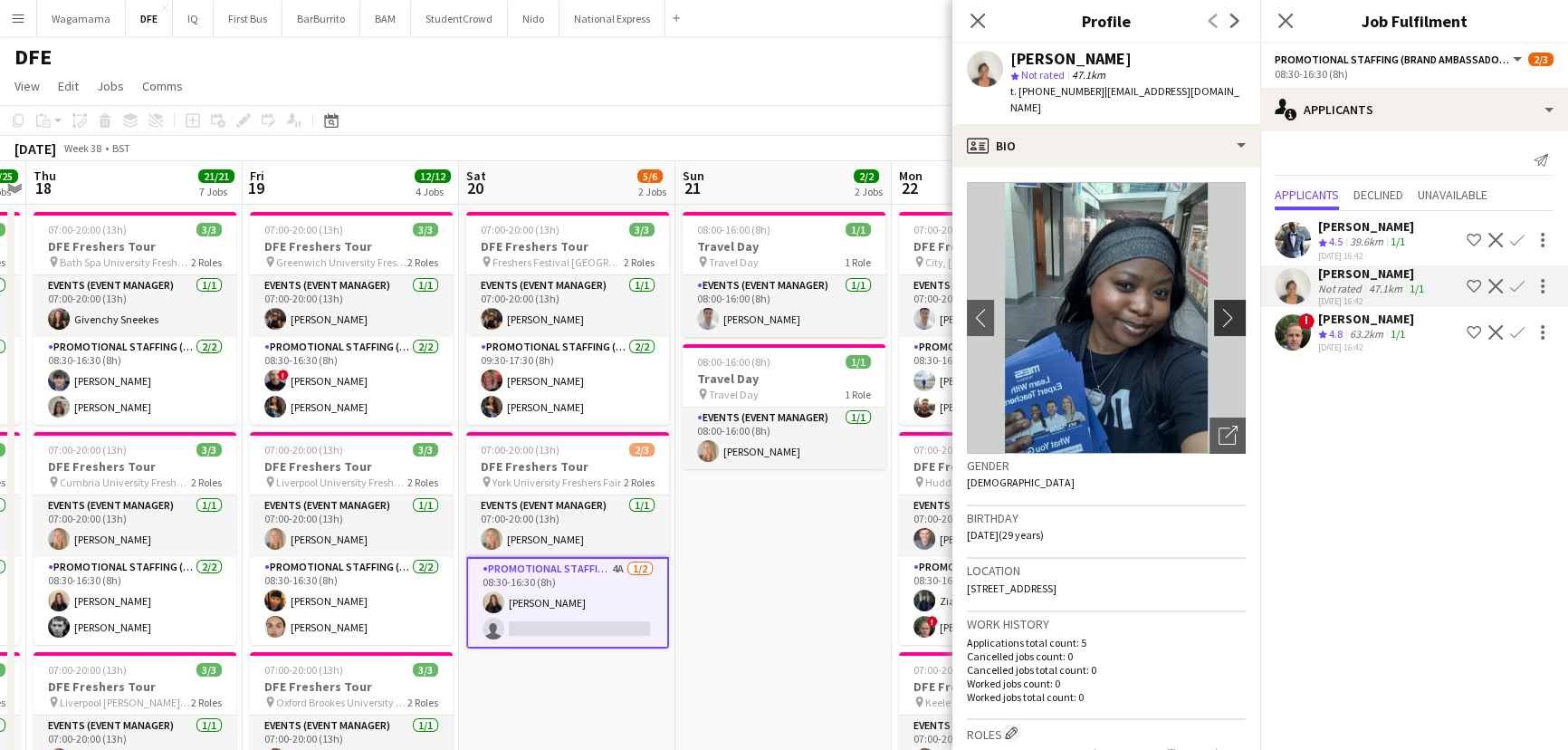
click at [1219, 314] on app-icon "chevron-right" at bounding box center [1233, 317] width 28 height 19
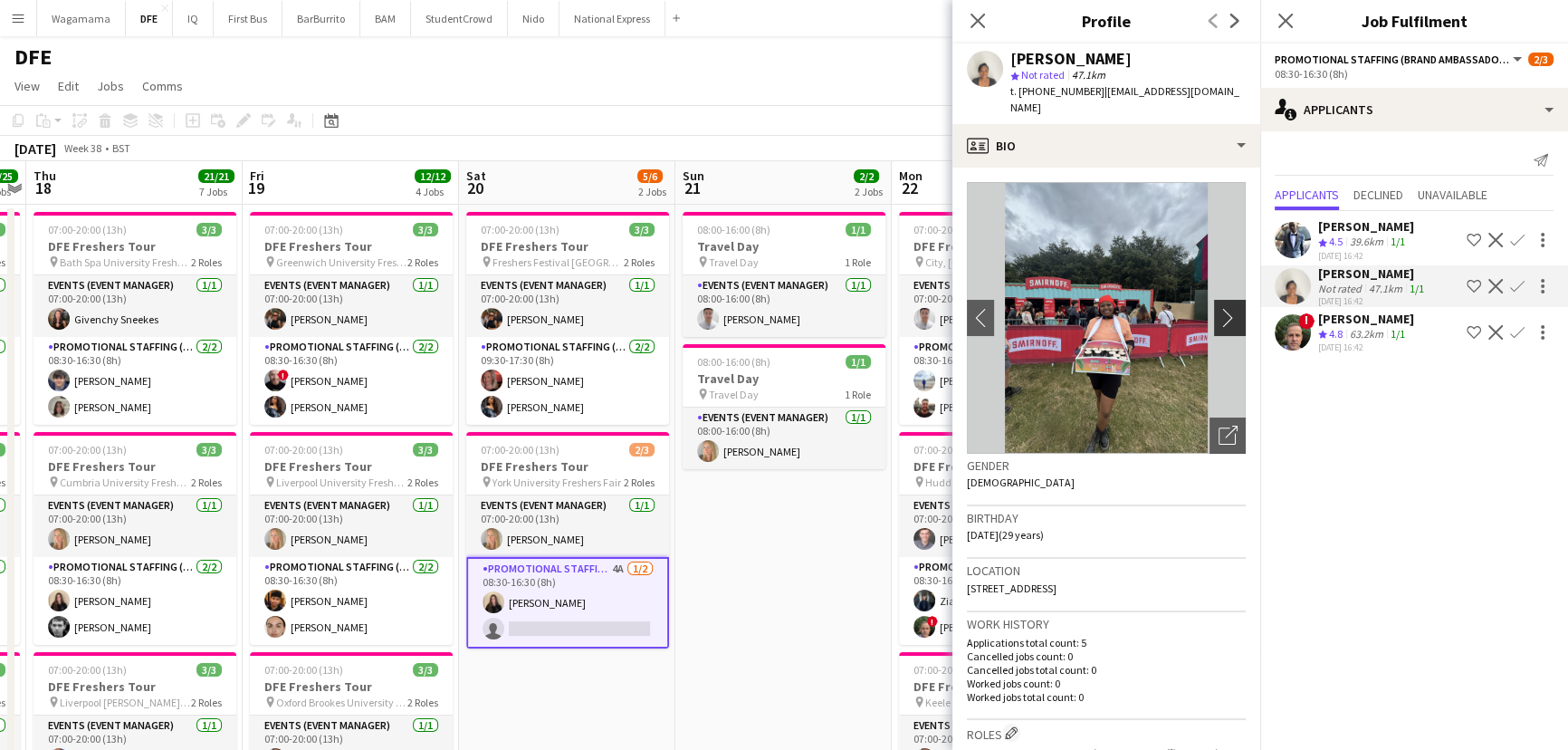
click at [1219, 318] on app-icon "chevron-right" at bounding box center [1233, 317] width 28 height 19
